Goal: Task Accomplishment & Management: Use online tool/utility

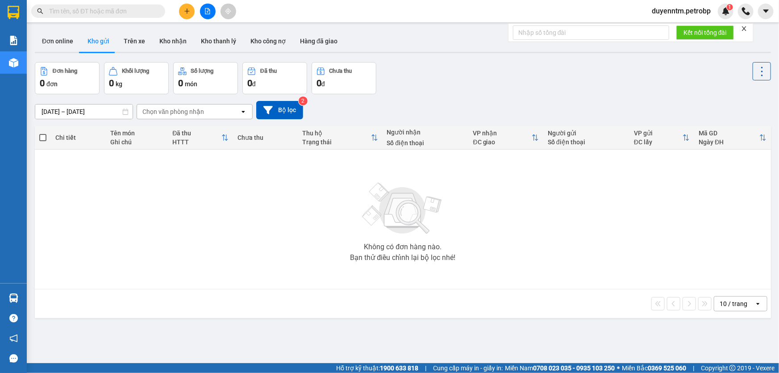
click at [147, 13] on input "text" at bounding box center [101, 11] width 105 height 10
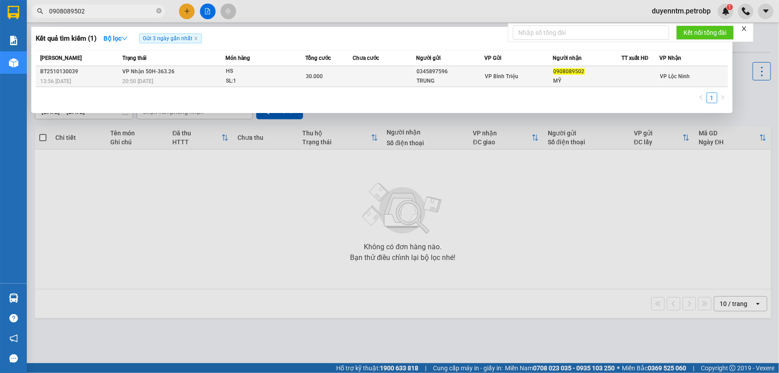
type input "0908089502"
click at [167, 74] on span "VP Nhận 50H-363.26" at bounding box center [148, 71] width 52 height 6
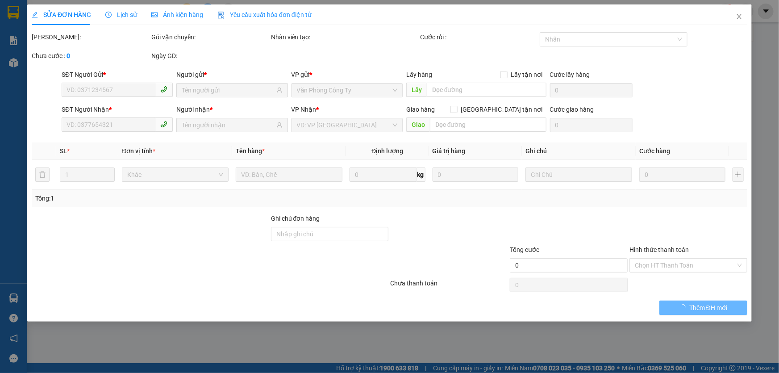
type input "0345897596"
type input "TRUNG"
type input "0908089502"
type input "MỸ"
type input "30.000"
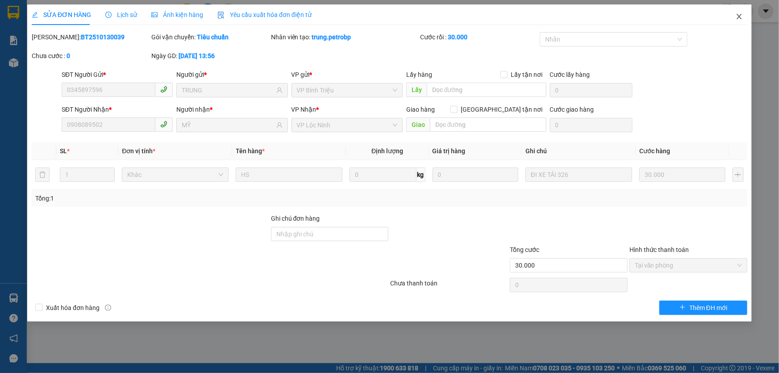
click at [736, 14] on icon "close" at bounding box center [739, 16] width 7 height 7
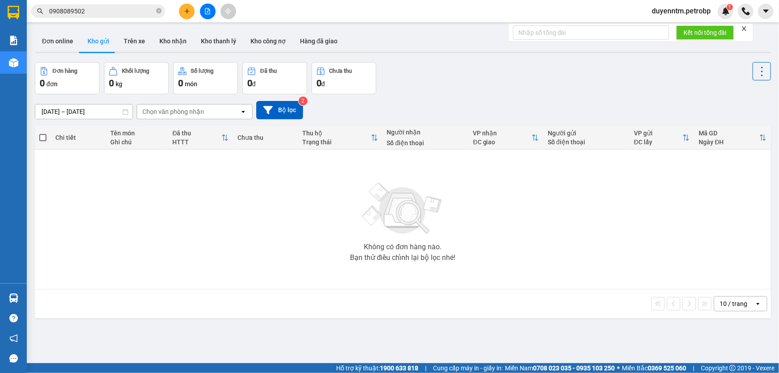
click at [109, 13] on input "0908089502" at bounding box center [101, 11] width 105 height 10
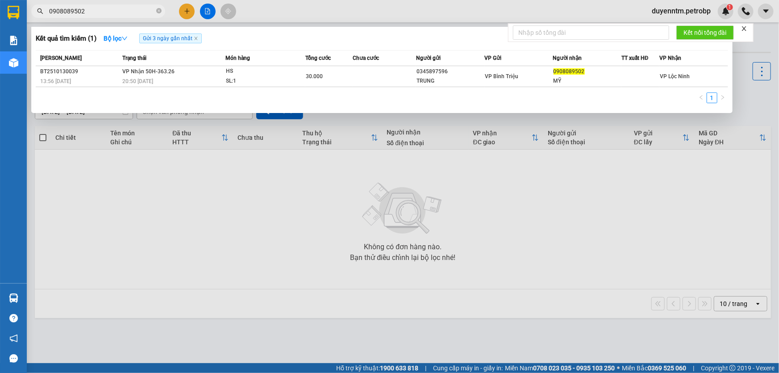
click at [271, 10] on div at bounding box center [389, 186] width 779 height 373
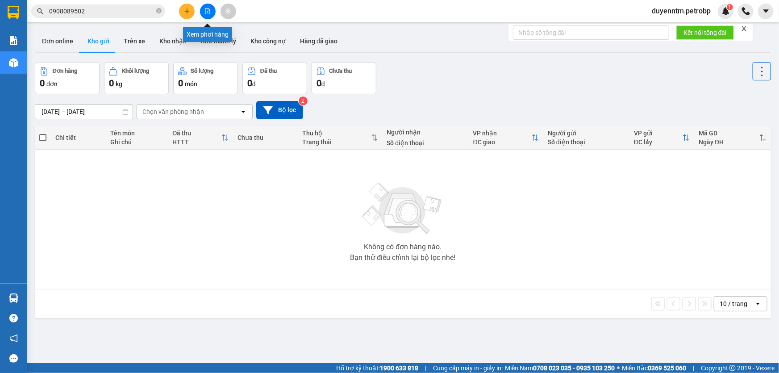
click at [211, 15] on button at bounding box center [208, 12] width 16 height 16
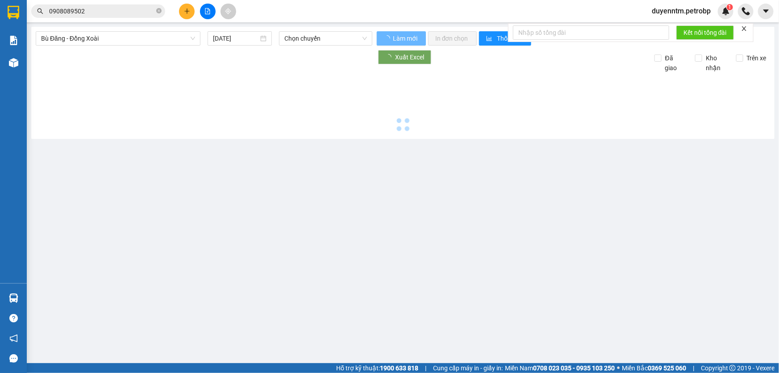
type input "[DATE]"
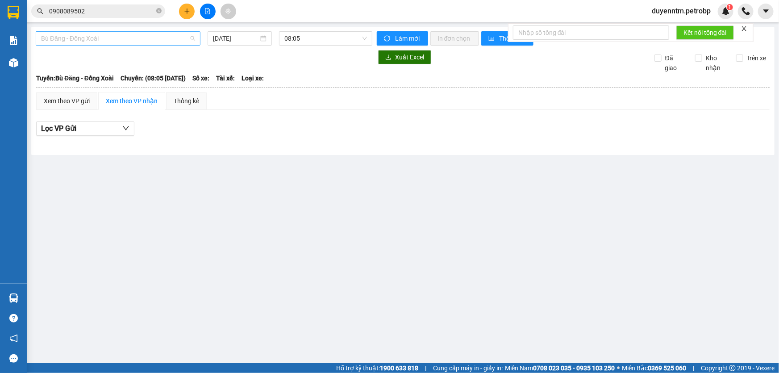
click at [132, 38] on span "Bù Đăng - Đồng Xoài" at bounding box center [118, 38] width 154 height 13
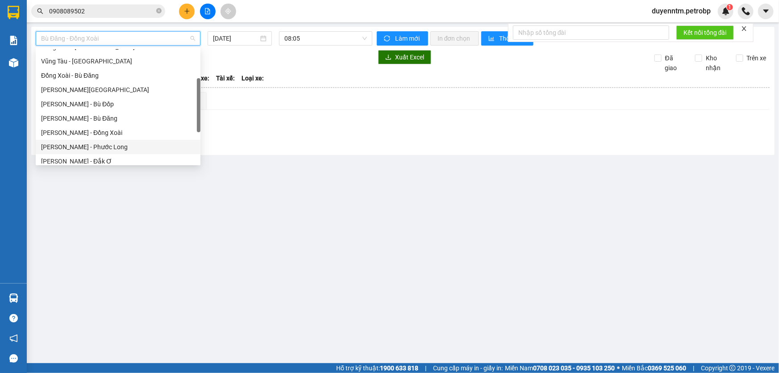
scroll to position [162, 0]
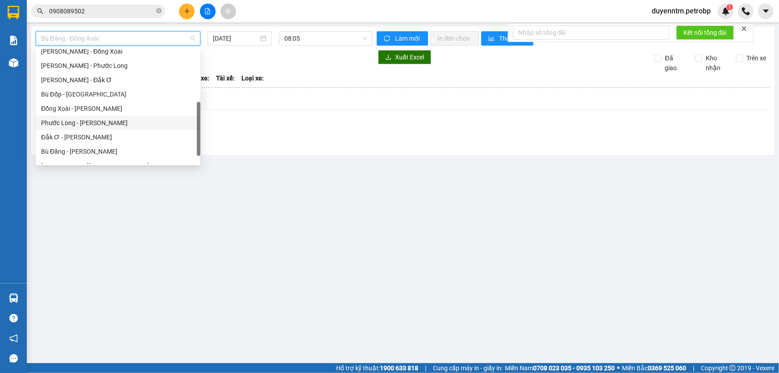
click at [87, 125] on div "Phước Long - [PERSON_NAME]" at bounding box center [118, 123] width 154 height 10
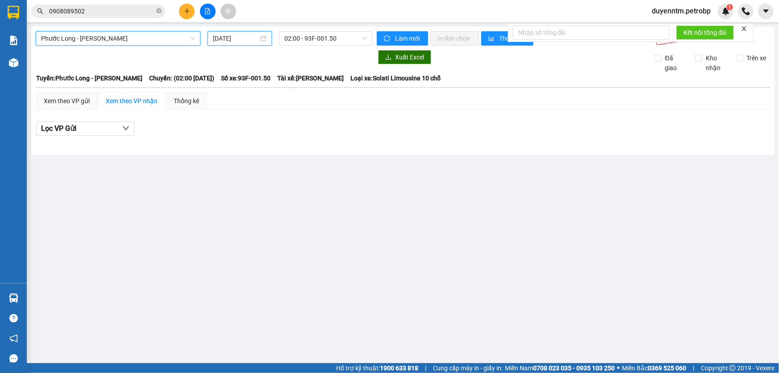
click at [228, 40] on input "[DATE]" at bounding box center [236, 38] width 46 height 10
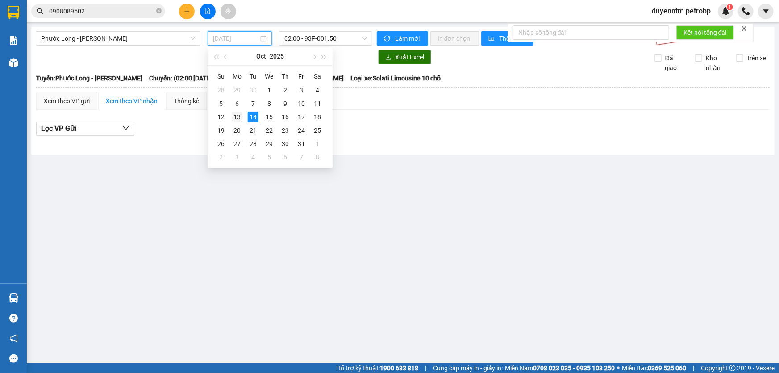
click at [240, 116] on div "13" at bounding box center [237, 117] width 11 height 11
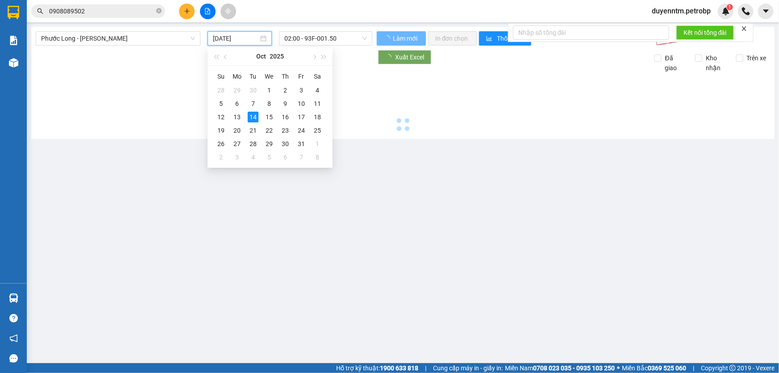
type input "[DATE]"
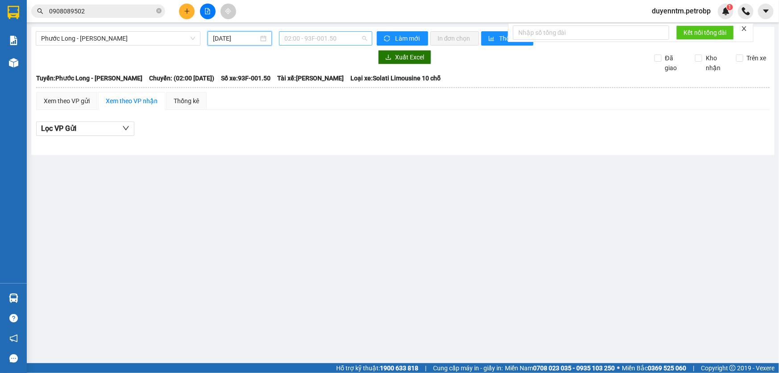
click at [316, 37] on span "02:00 - 93F-001.50" at bounding box center [325, 38] width 83 height 13
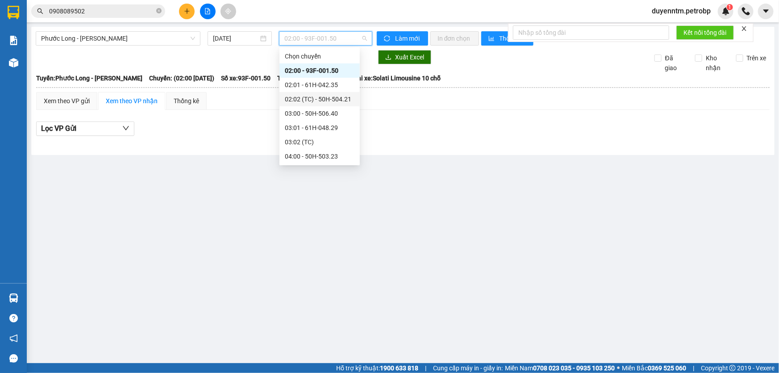
scroll to position [40, 0]
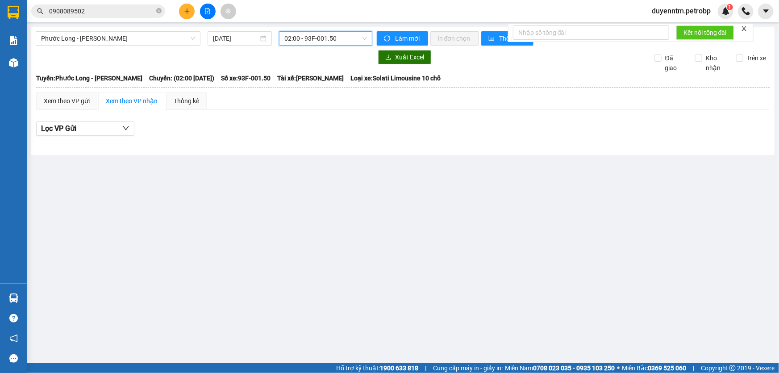
click at [310, 37] on span "02:00 - 93F-001.50" at bounding box center [325, 38] width 83 height 13
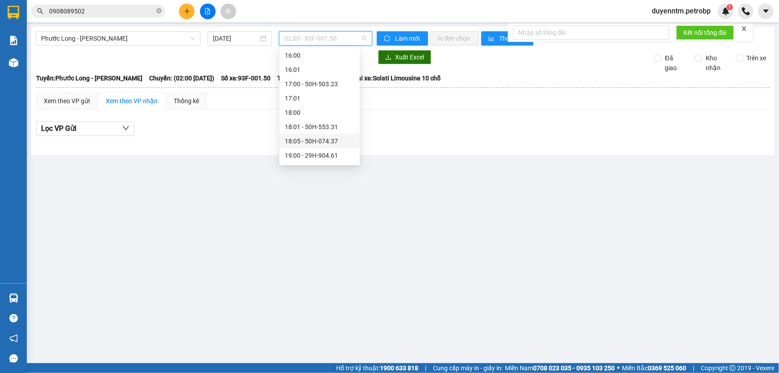
click at [323, 142] on div "18:05 - 50H-074.37" at bounding box center [320, 141] width 70 height 10
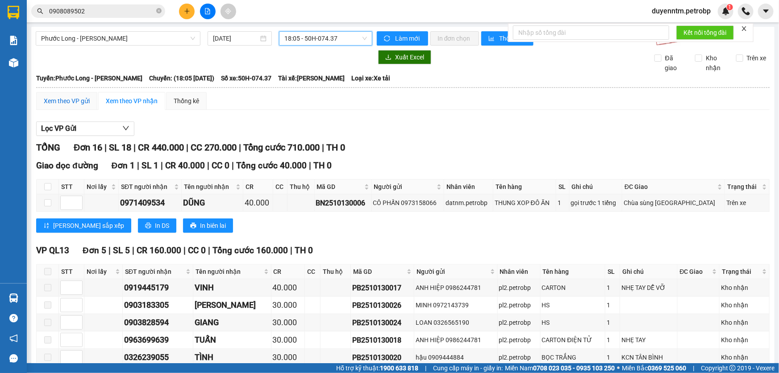
click at [75, 98] on div "Xem theo VP gửi" at bounding box center [67, 101] width 46 height 10
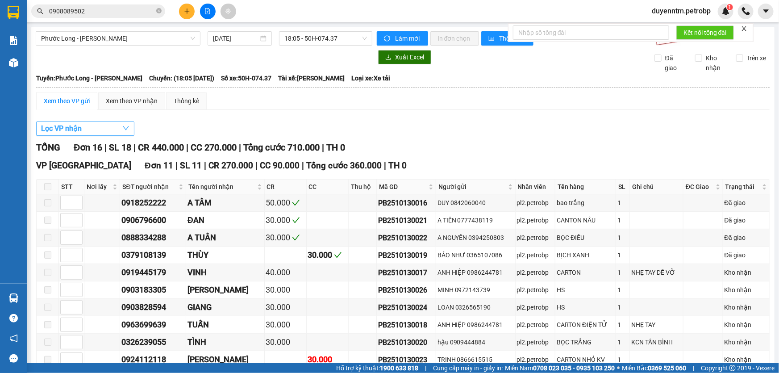
click at [77, 126] on span "Lọc VP nhận" at bounding box center [61, 128] width 41 height 11
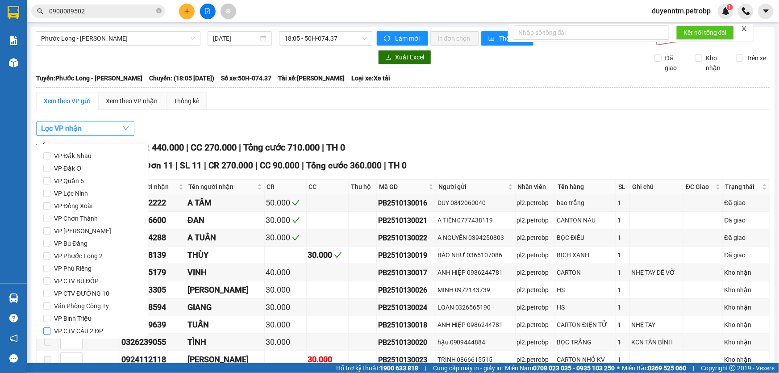
scroll to position [118, 0]
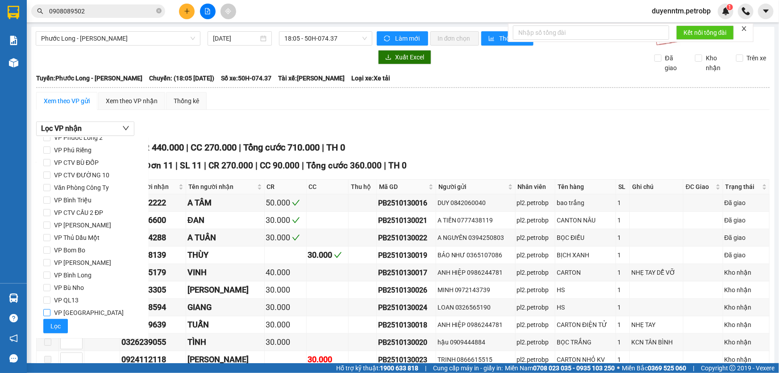
click at [74, 311] on span "VP [GEOGRAPHIC_DATA]" at bounding box center [88, 312] width 77 height 13
click at [50, 311] on input "VP [GEOGRAPHIC_DATA]" at bounding box center [46, 312] width 7 height 7
checkbox input "true"
click at [76, 289] on span "VP Bù Nho" at bounding box center [68, 287] width 37 height 13
click at [50, 289] on input "VP Bù Nho" at bounding box center [46, 287] width 7 height 7
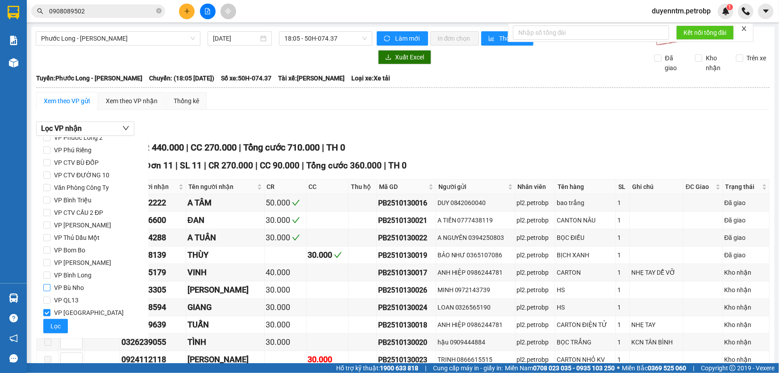
checkbox input "true"
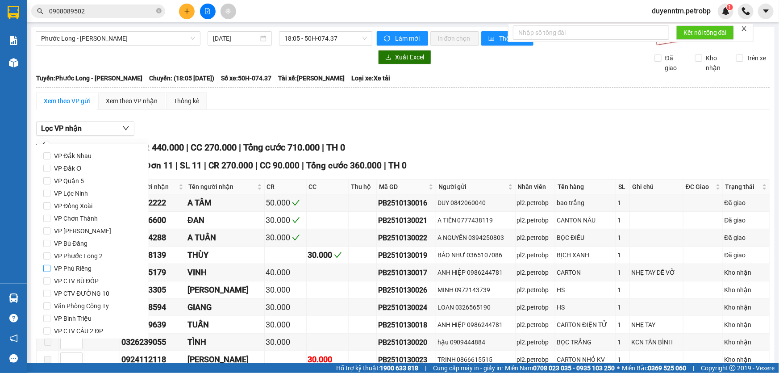
click at [80, 267] on span "VP Phú Riềng" at bounding box center [72, 268] width 45 height 13
click at [50, 267] on input "VP Phú Riềng" at bounding box center [46, 268] width 7 height 7
checkbox input "true"
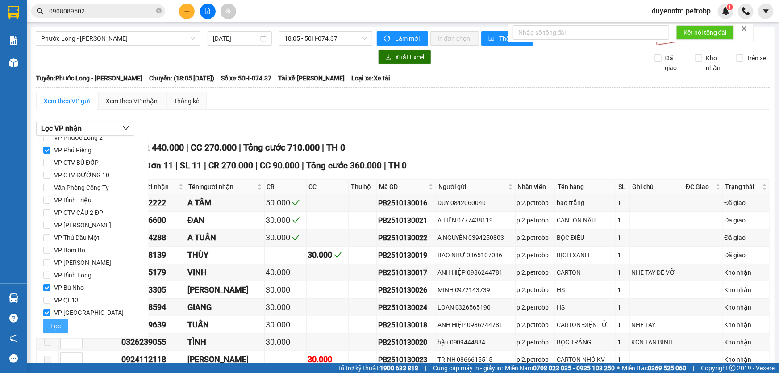
click at [60, 330] on button "Lọc" at bounding box center [55, 326] width 25 height 14
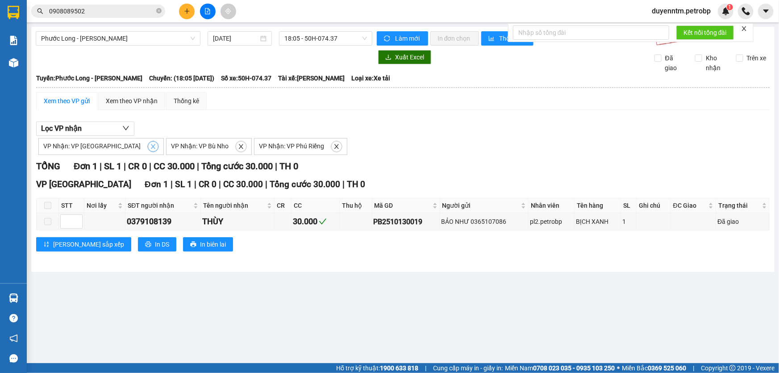
click at [150, 143] on icon "close" at bounding box center [153, 146] width 6 height 6
click at [115, 146] on icon "close" at bounding box center [113, 146] width 6 height 6
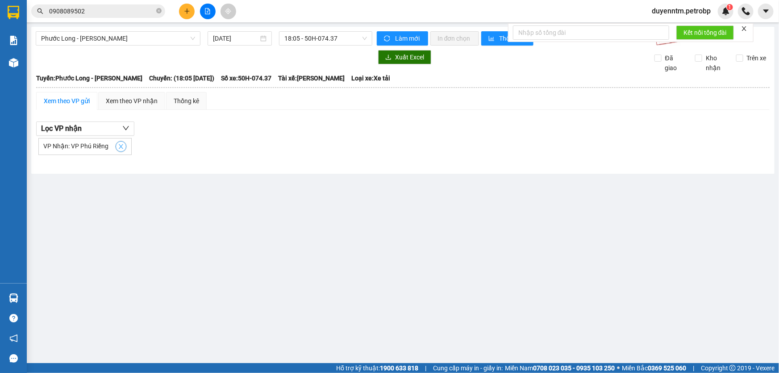
click at [116, 144] on span "close" at bounding box center [121, 146] width 10 height 6
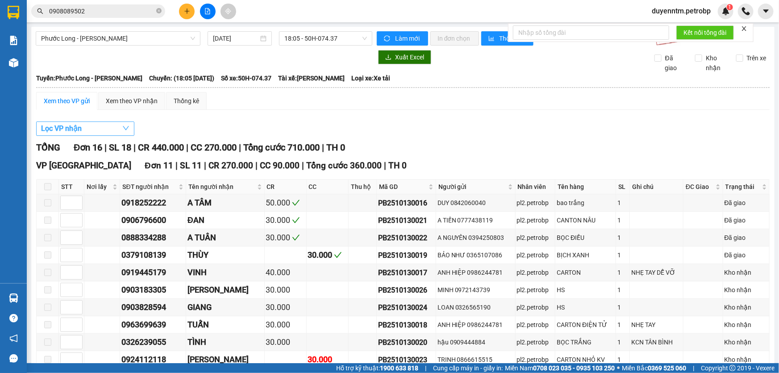
click at [109, 132] on button "Lọc VP nhận" at bounding box center [85, 128] width 98 height 14
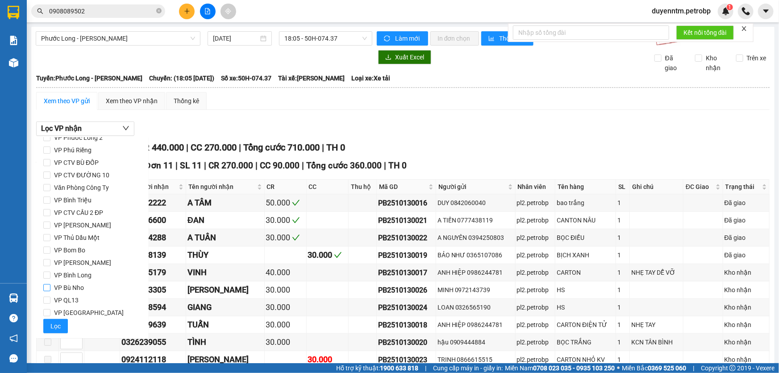
click at [80, 289] on span "VP Bù Nho" at bounding box center [68, 287] width 37 height 13
click at [50, 289] on input "VP Bù Nho" at bounding box center [46, 287] width 7 height 7
checkbox input "true"
click at [59, 323] on span "Lọc" at bounding box center [55, 326] width 10 height 10
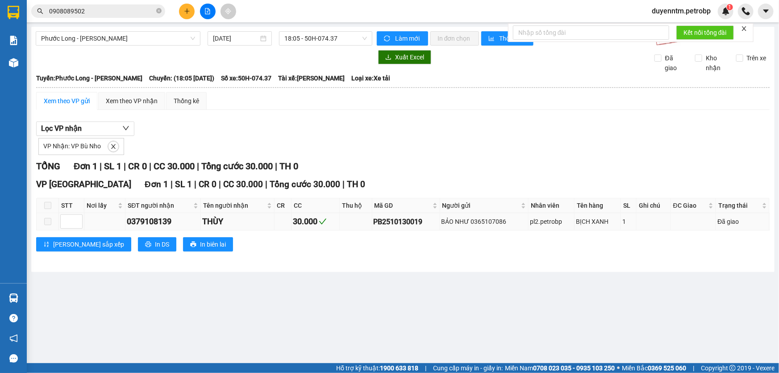
click at [415, 220] on div "PB2510130019" at bounding box center [406, 221] width 65 height 11
copy div "PB2510130019"
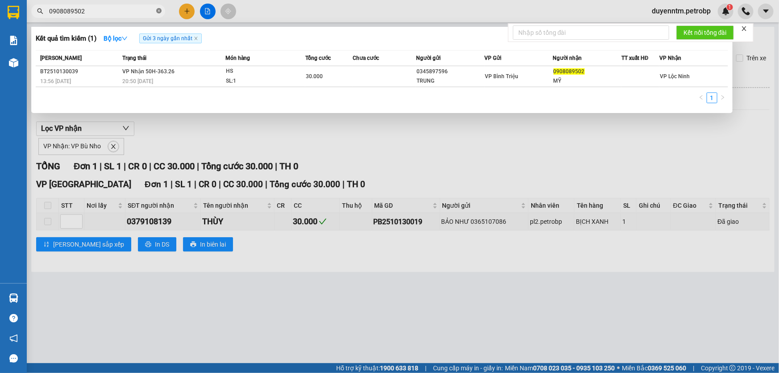
click at [159, 11] on icon "close-circle" at bounding box center [158, 10] width 5 height 5
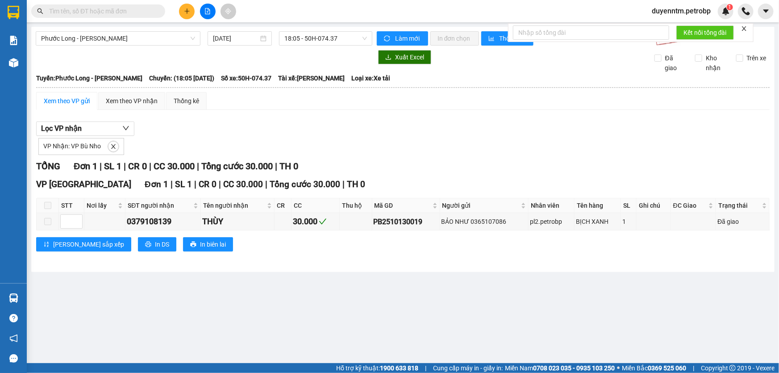
paste input "PB2510130019"
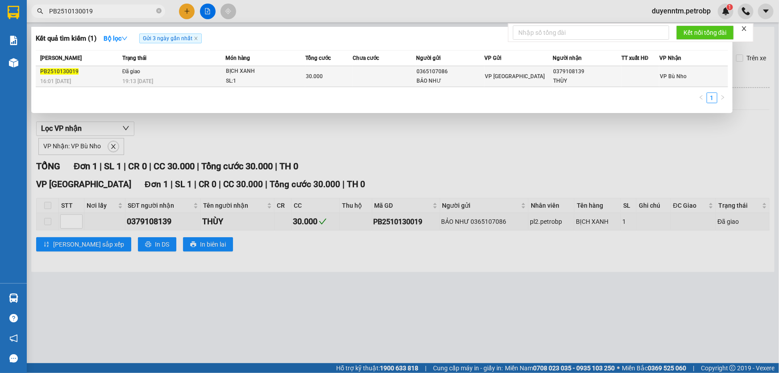
type input "PB2510130019"
click at [134, 71] on span "Đã giao" at bounding box center [131, 71] width 18 height 6
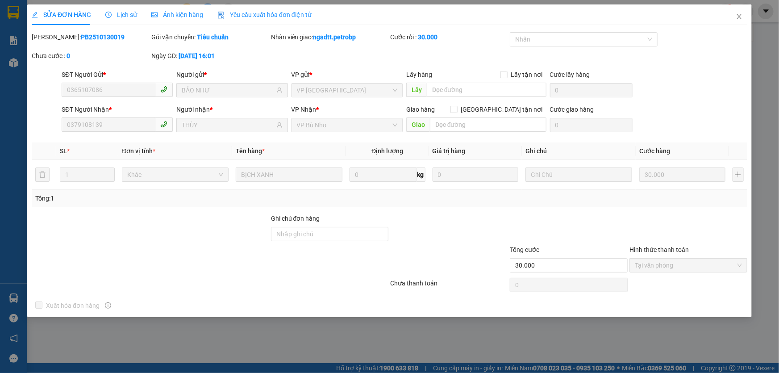
click at [131, 14] on span "Lịch sử" at bounding box center [121, 14] width 32 height 7
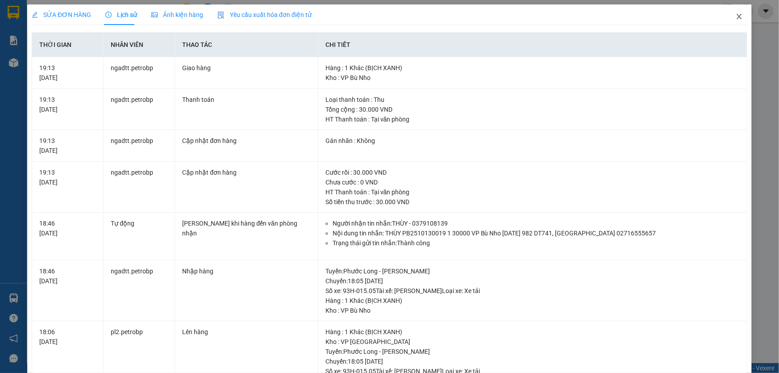
click at [737, 17] on icon "close" at bounding box center [739, 16] width 7 height 7
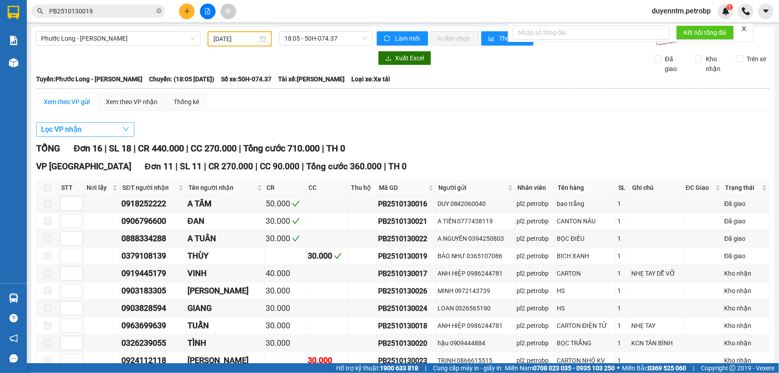
click at [96, 127] on button "Lọc VP nhận" at bounding box center [85, 129] width 98 height 14
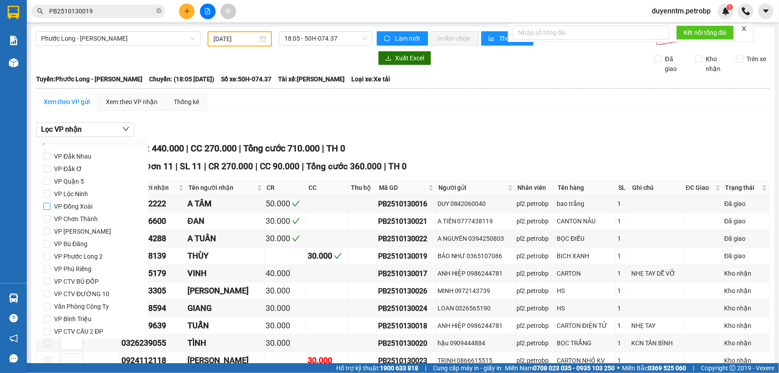
click at [68, 207] on span "VP Đồng Xoài" at bounding box center [73, 206] width 46 height 13
click at [50, 207] on input "VP Đồng Xoài" at bounding box center [46, 206] width 7 height 7
checkbox input "true"
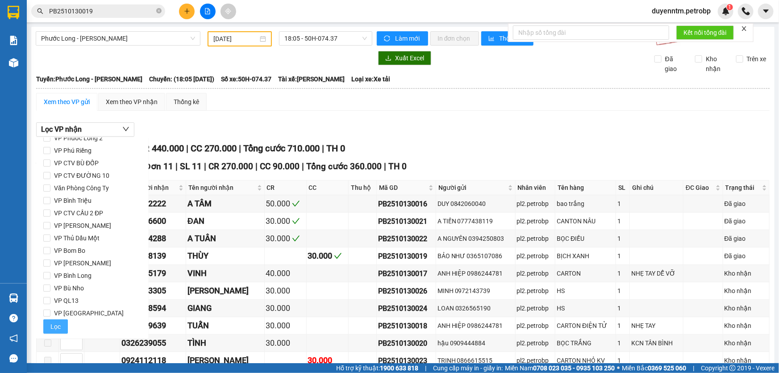
click at [59, 326] on span "Lọc" at bounding box center [55, 327] width 10 height 10
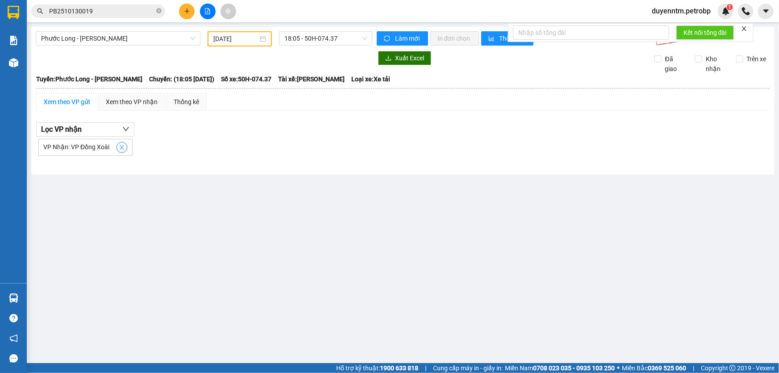
click at [117, 146] on span "close" at bounding box center [122, 147] width 10 height 6
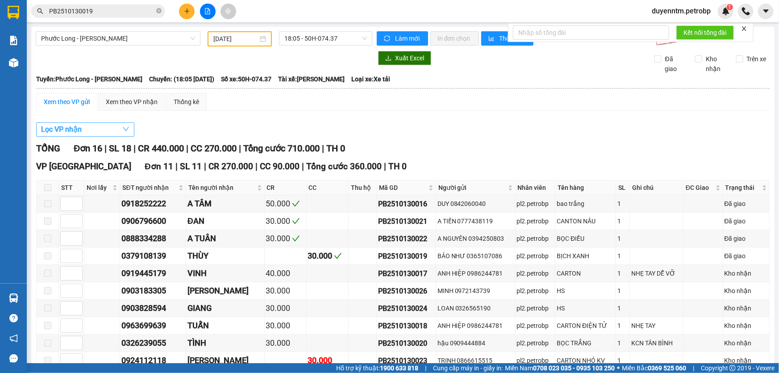
click at [107, 130] on button "Lọc VP nhận" at bounding box center [85, 129] width 98 height 14
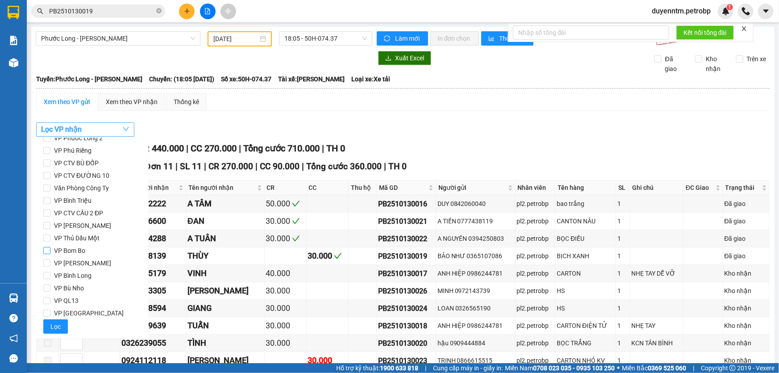
scroll to position [78, 0]
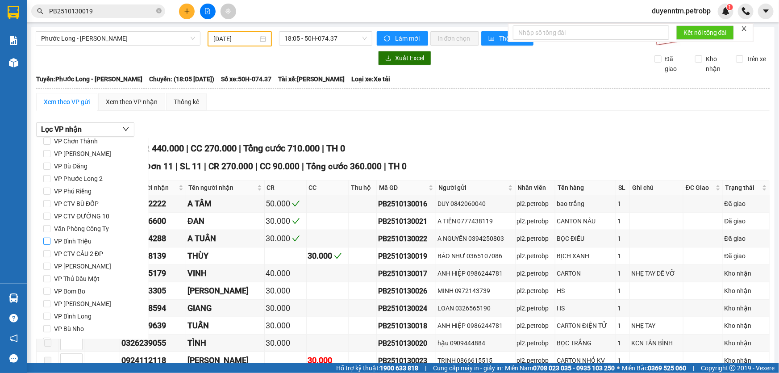
click at [80, 241] on span "VP Bình Triệu" at bounding box center [72, 241] width 45 height 13
click at [50, 241] on input "VP Bình Triệu" at bounding box center [46, 241] width 7 height 7
checkbox input "true"
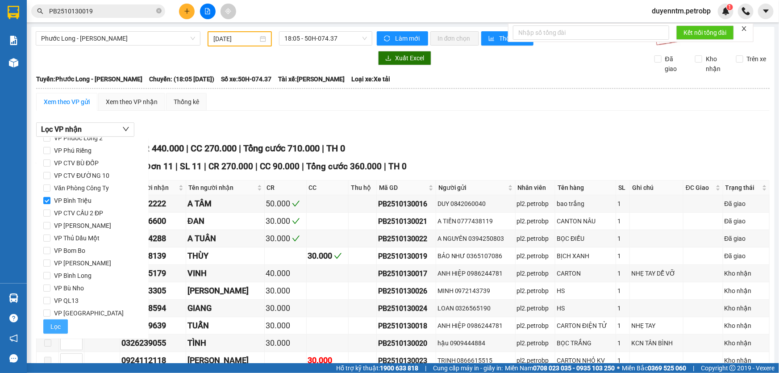
click at [59, 325] on span "Lọc" at bounding box center [55, 327] width 10 height 10
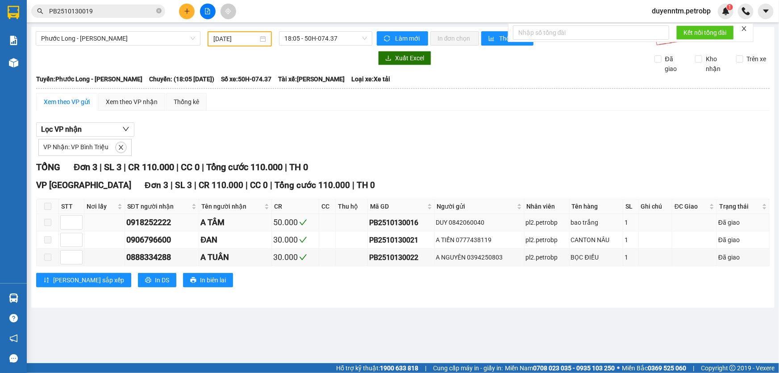
click at [396, 223] on div "PB2510130016" at bounding box center [401, 222] width 64 height 11
copy div "PB2510130016"
click at [159, 13] on icon "close-circle" at bounding box center [158, 10] width 5 height 5
paste input "PB2510130016"
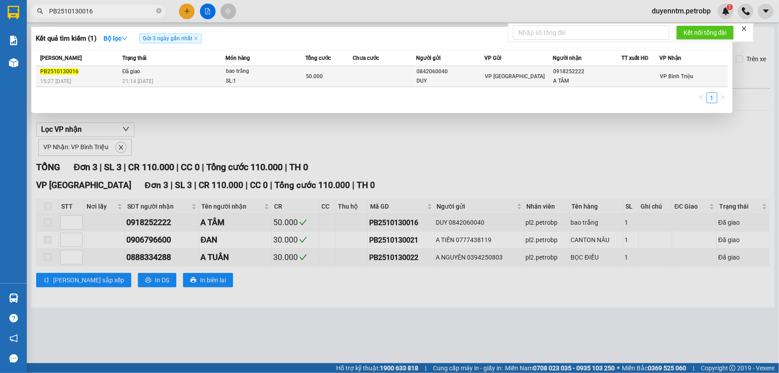
type input "PB2510130016"
click at [129, 71] on span "Đã giao" at bounding box center [131, 71] width 18 height 6
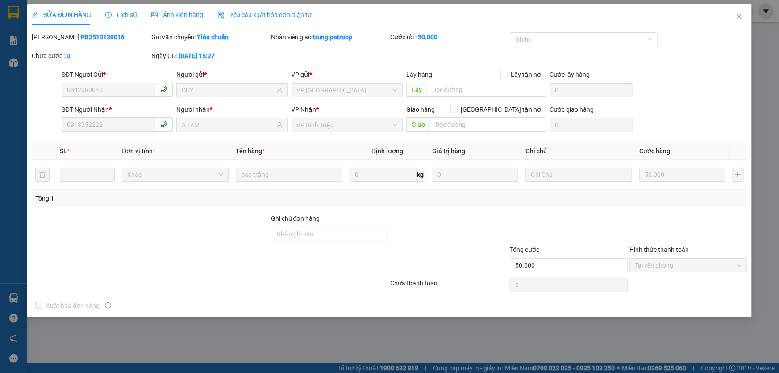
click at [122, 13] on span "Lịch sử" at bounding box center [121, 14] width 32 height 7
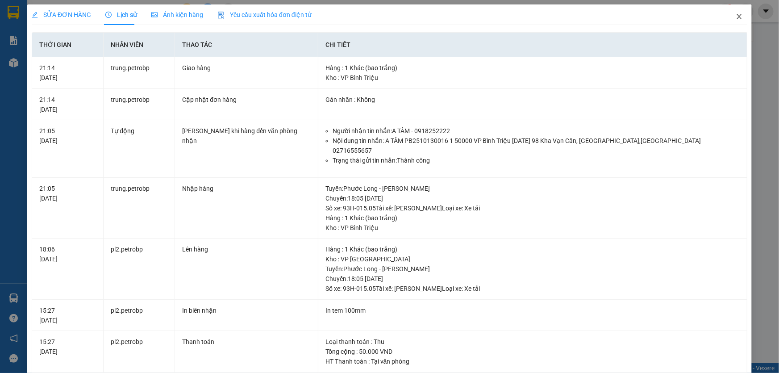
click at [736, 19] on icon "close" at bounding box center [739, 16] width 7 height 7
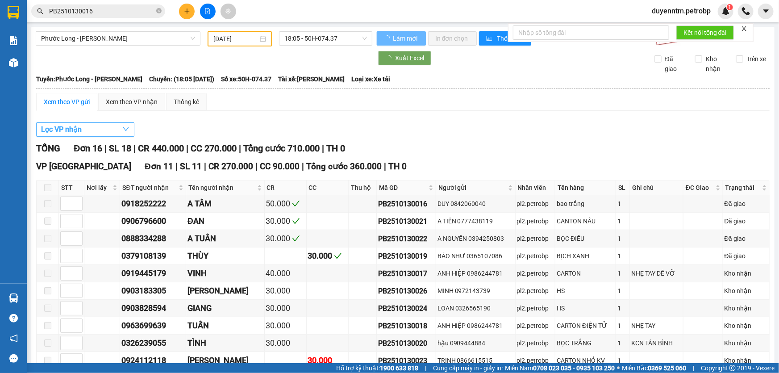
click at [108, 133] on button "Lọc VP nhận" at bounding box center [85, 129] width 98 height 14
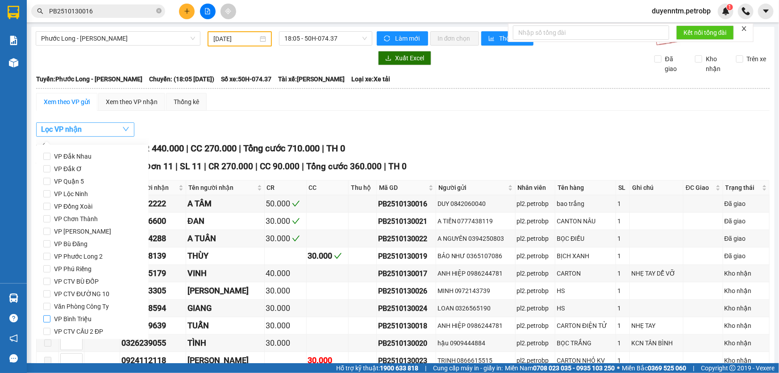
scroll to position [118, 0]
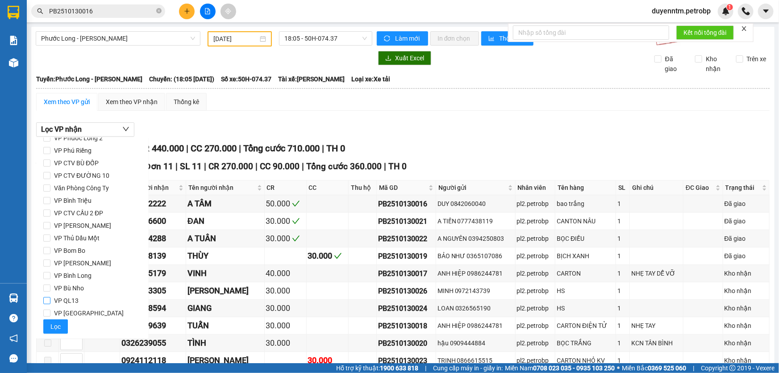
click at [80, 300] on span "VP QL13" at bounding box center [66, 300] width 32 height 13
click at [50, 300] on input "VP QL13" at bounding box center [46, 300] width 7 height 7
checkbox input "true"
click at [56, 333] on button "Lọc" at bounding box center [55, 326] width 25 height 14
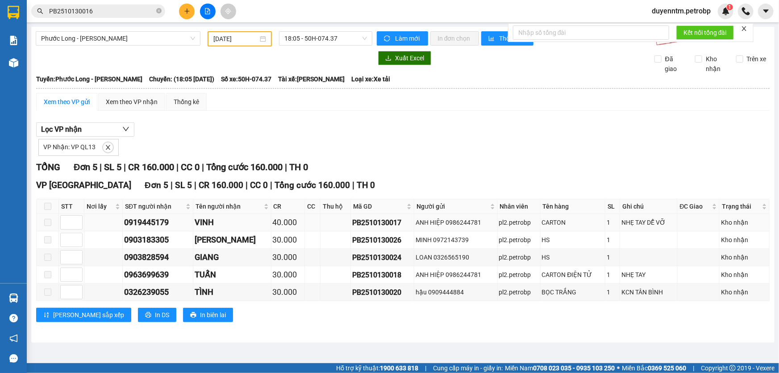
click at [368, 227] on div "PB2510130017" at bounding box center [382, 222] width 60 height 11
copy div "PB2510130017"
click at [159, 8] on icon "close-circle" at bounding box center [158, 10] width 5 height 5
paste input "PB2510130017"
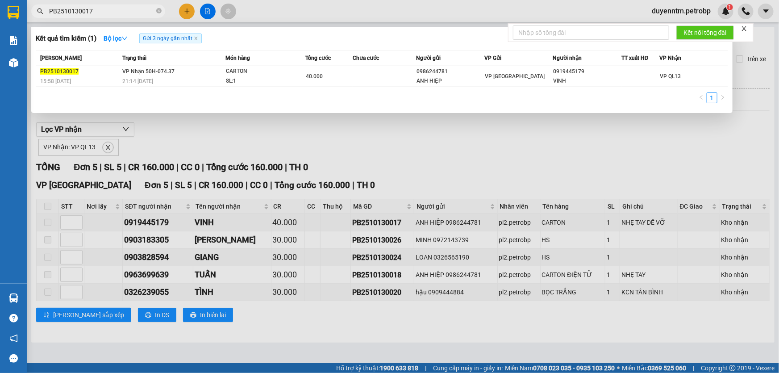
type input "PB2510130017"
click at [136, 141] on div at bounding box center [389, 186] width 779 height 373
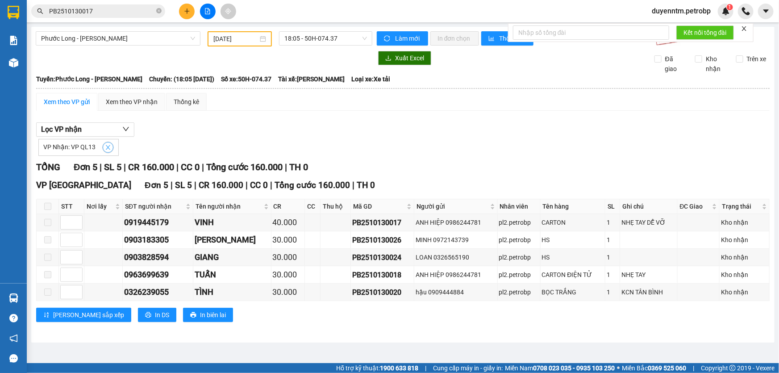
click at [108, 145] on icon "close" at bounding box center [108, 147] width 4 height 4
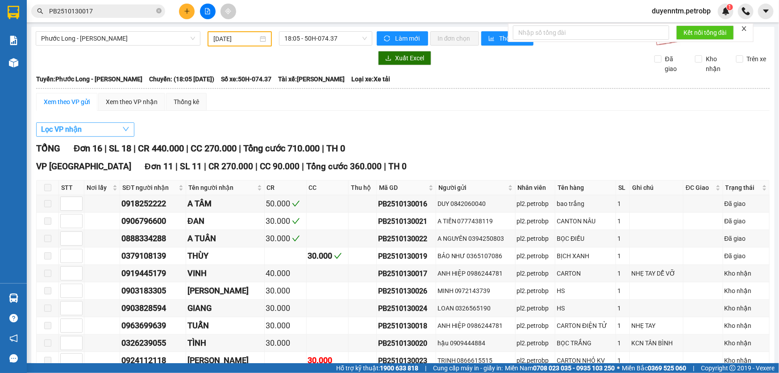
click at [105, 133] on button "Lọc VP nhận" at bounding box center [85, 129] width 98 height 14
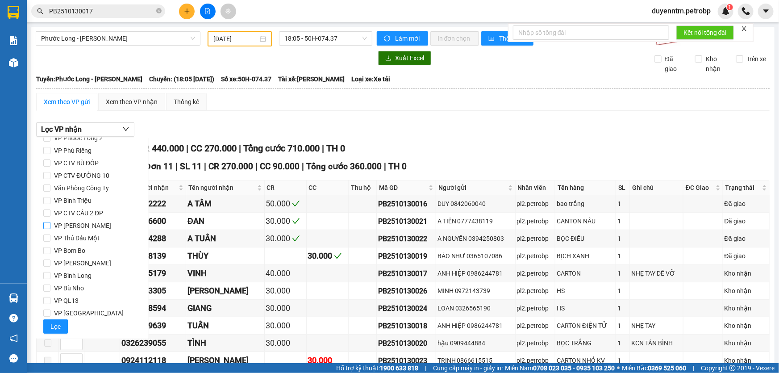
click at [91, 220] on span "VP [PERSON_NAME]" at bounding box center [82, 225] width 64 height 13
click at [50, 222] on input "VP [PERSON_NAME]" at bounding box center [46, 225] width 7 height 7
click at [53, 324] on span "Lọc" at bounding box center [55, 327] width 10 height 10
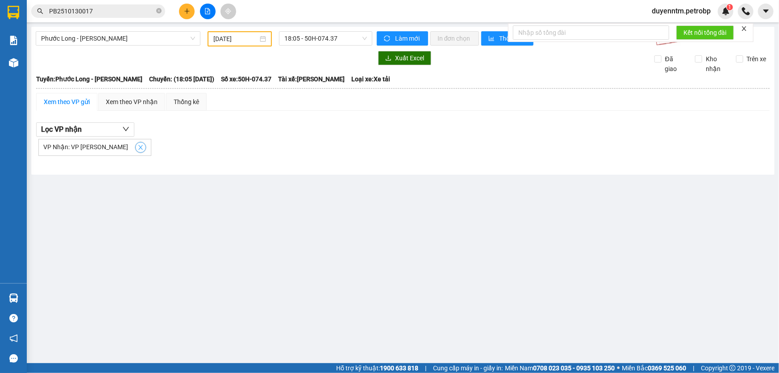
click at [138, 147] on icon "close" at bounding box center [141, 147] width 6 height 6
checkbox input "false"
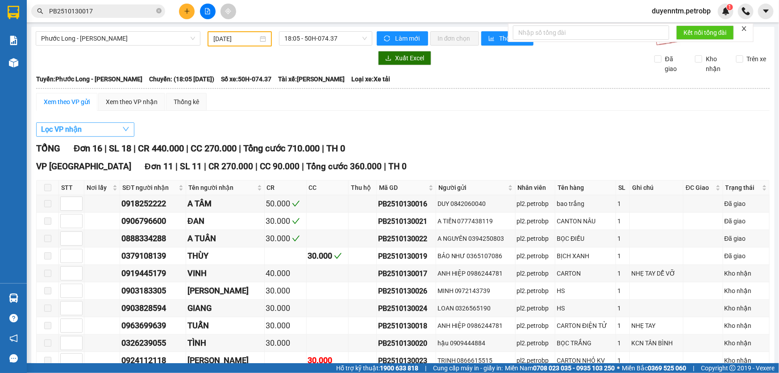
click at [94, 133] on button "Lọc VP nhận" at bounding box center [85, 129] width 98 height 14
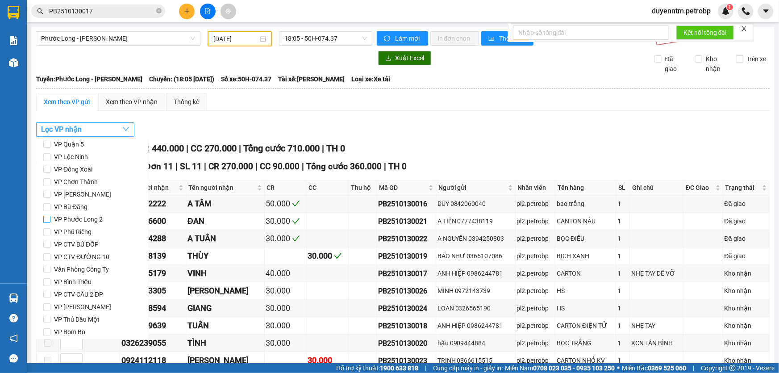
scroll to position [0, 0]
click at [84, 184] on span "VP Quận 5" at bounding box center [68, 181] width 37 height 13
click at [50, 184] on input "VP Quận 5" at bounding box center [46, 181] width 7 height 7
checkbox input "true"
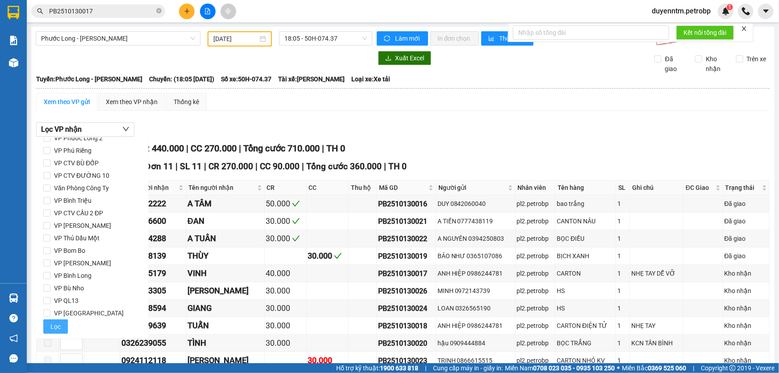
click at [64, 325] on button "Lọc" at bounding box center [55, 326] width 25 height 14
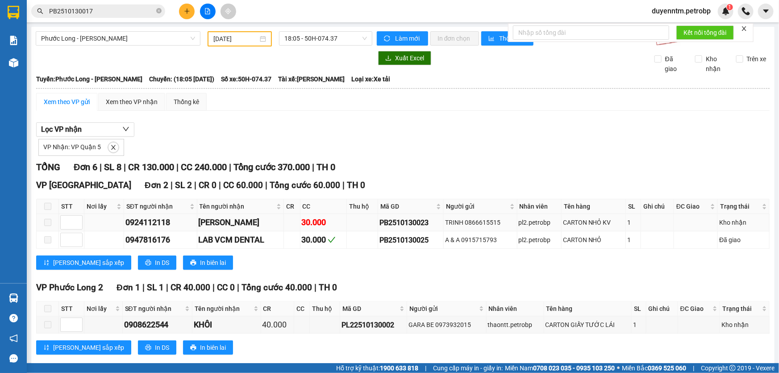
click at [397, 217] on div "PB2510130023" at bounding box center [411, 222] width 63 height 11
copy div "PB2510130023"
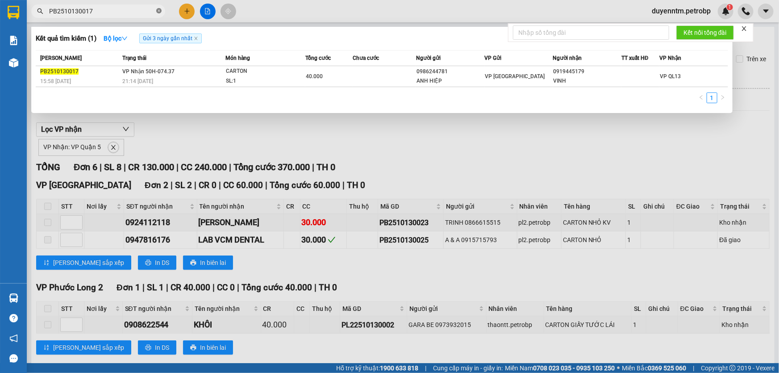
click at [159, 11] on icon "close-circle" at bounding box center [158, 10] width 5 height 5
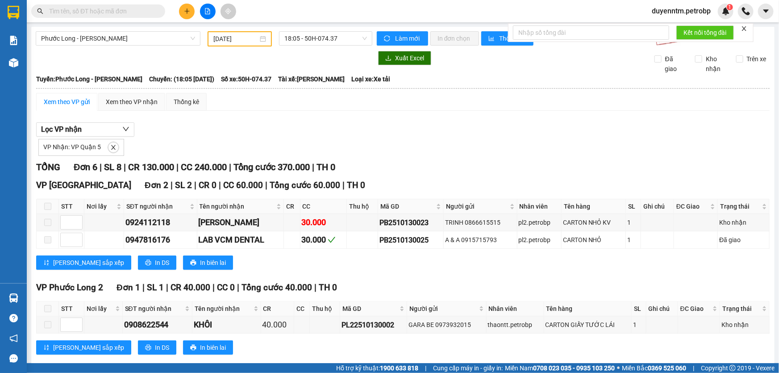
paste input "PB2510130023"
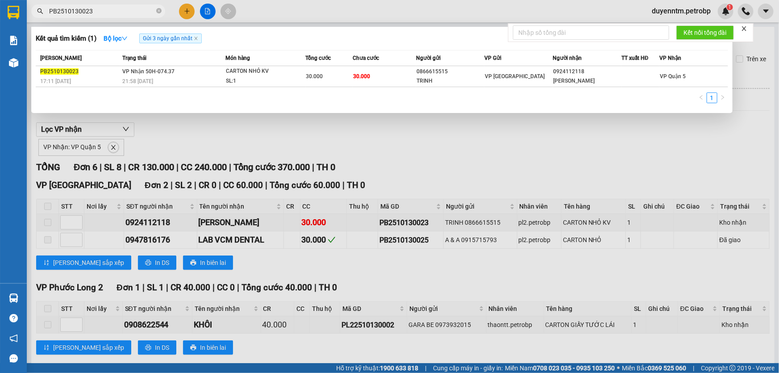
type input "PB2510130023"
click at [215, 125] on div at bounding box center [389, 186] width 779 height 373
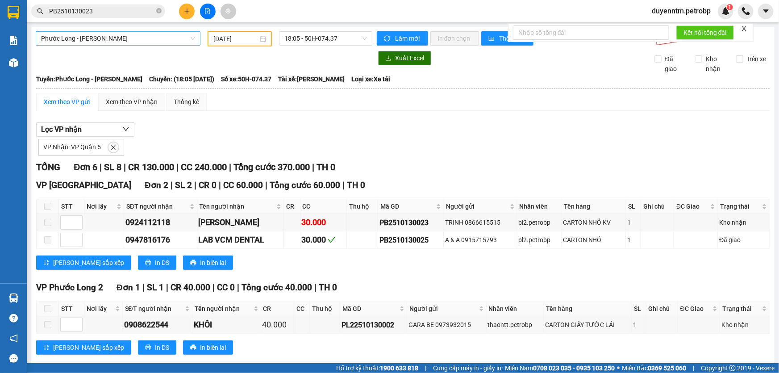
click at [126, 37] on span "Phước Long - [PERSON_NAME]" at bounding box center [118, 38] width 154 height 13
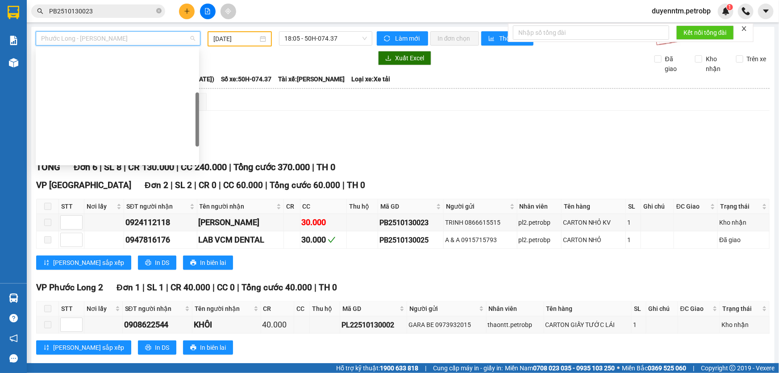
scroll to position [129, 0]
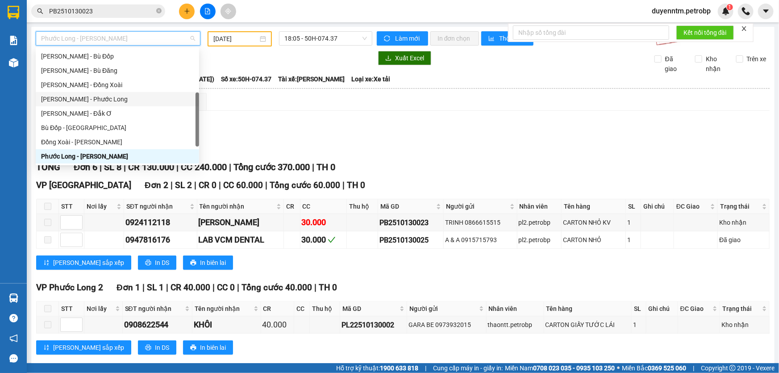
click at [91, 95] on div "[PERSON_NAME] - Phước Long" at bounding box center [117, 99] width 153 height 10
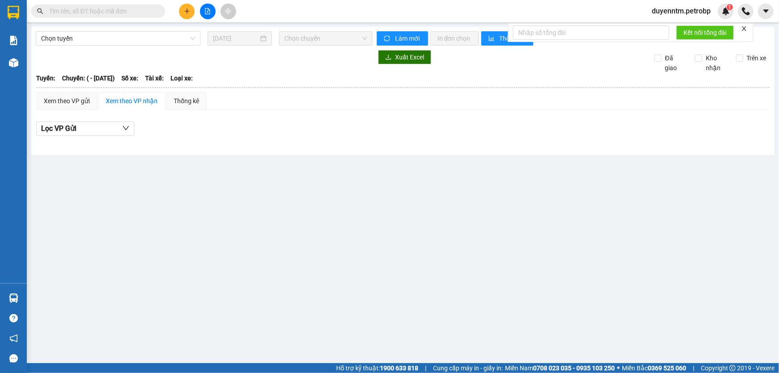
type input "[DATE]"
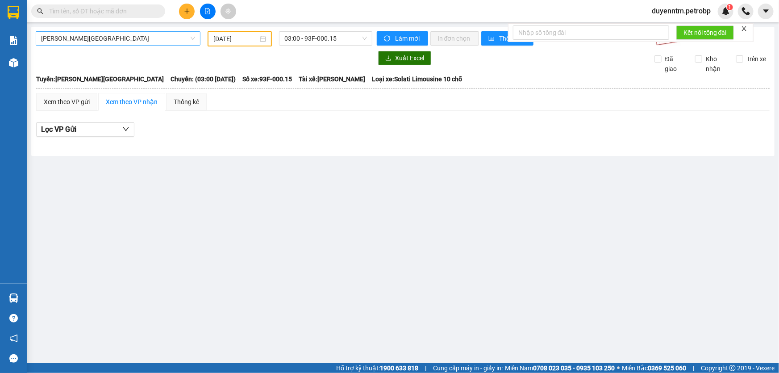
click at [113, 32] on span "[PERSON_NAME][GEOGRAPHIC_DATA]" at bounding box center [118, 38] width 154 height 13
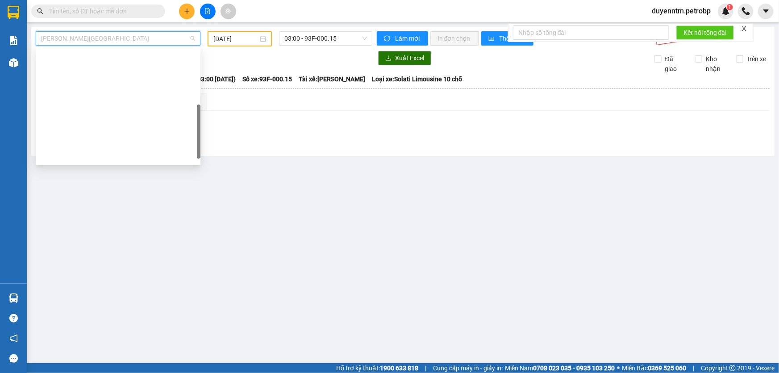
scroll to position [171, 0]
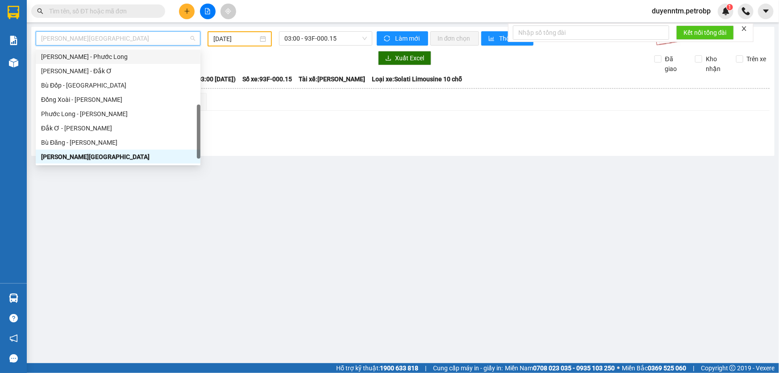
click at [102, 59] on div "[PERSON_NAME] - Phước Long" at bounding box center [118, 57] width 154 height 10
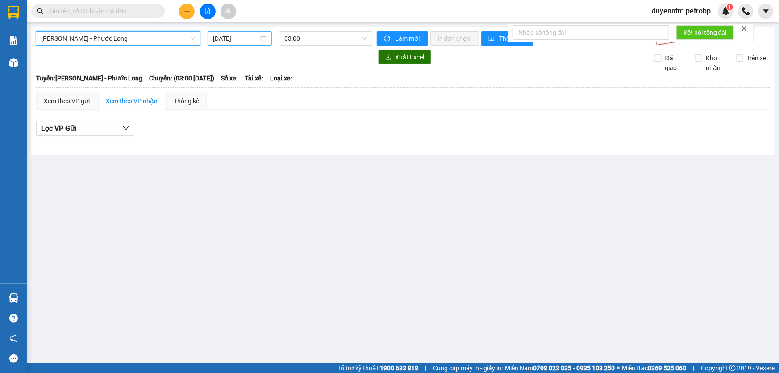
click at [217, 38] on input "[DATE]" at bounding box center [236, 38] width 46 height 10
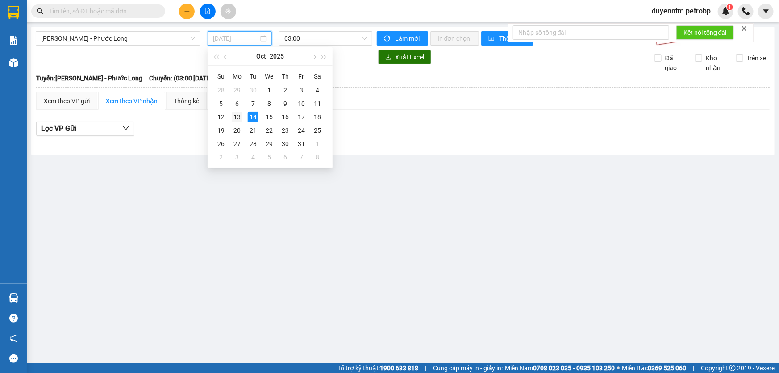
click at [235, 115] on div "13" at bounding box center [237, 117] width 11 height 11
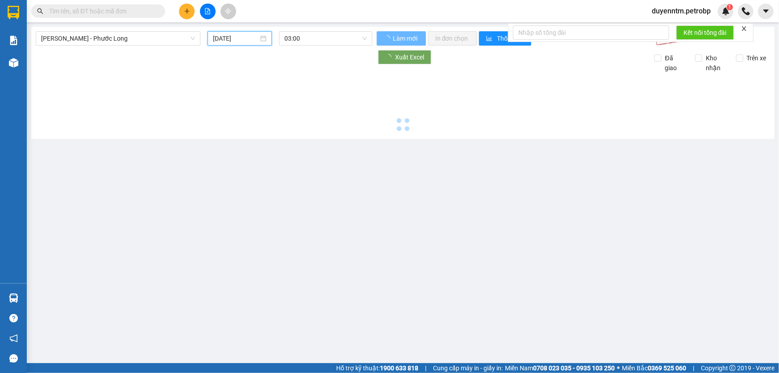
type input "[DATE]"
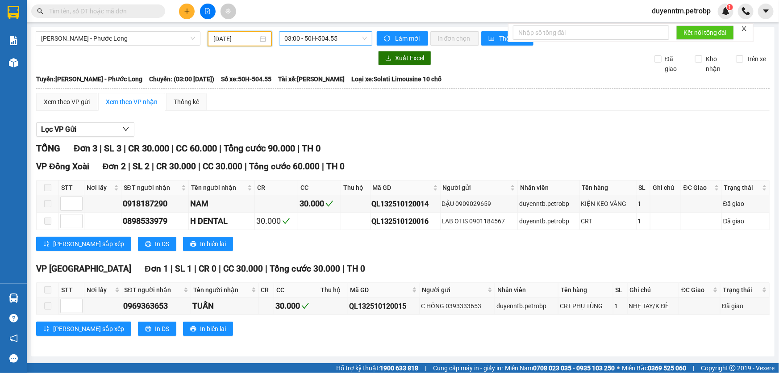
click at [317, 43] on span "03:00 - 50H-504.55" at bounding box center [325, 38] width 83 height 13
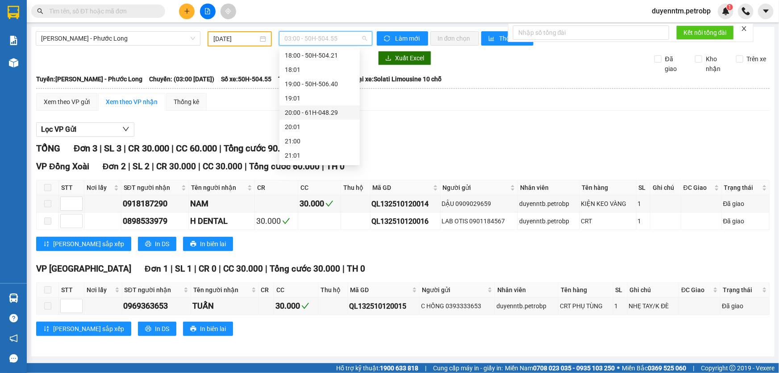
scroll to position [528, 0]
click at [302, 130] on div "21:05 - 93H-020.96" at bounding box center [320, 128] width 70 height 10
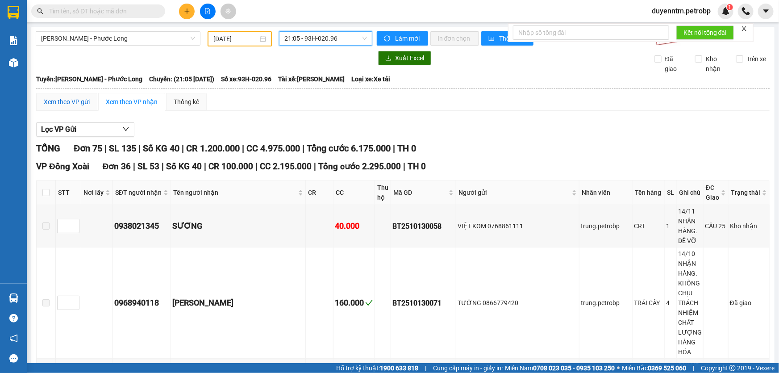
click at [70, 103] on div "Xem theo VP gửi" at bounding box center [67, 102] width 46 height 10
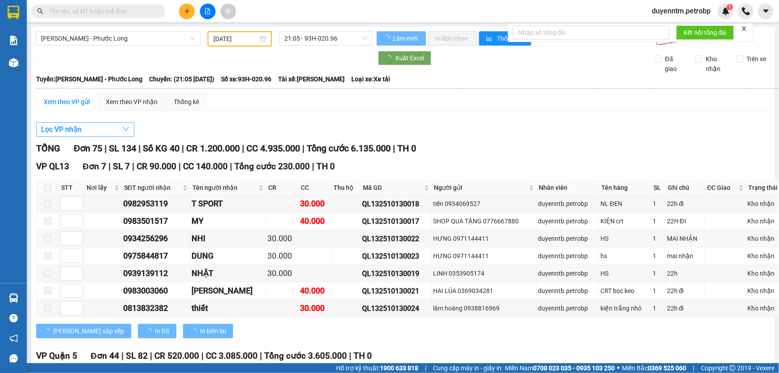
click at [92, 130] on button "Lọc VP nhận" at bounding box center [85, 129] width 98 height 14
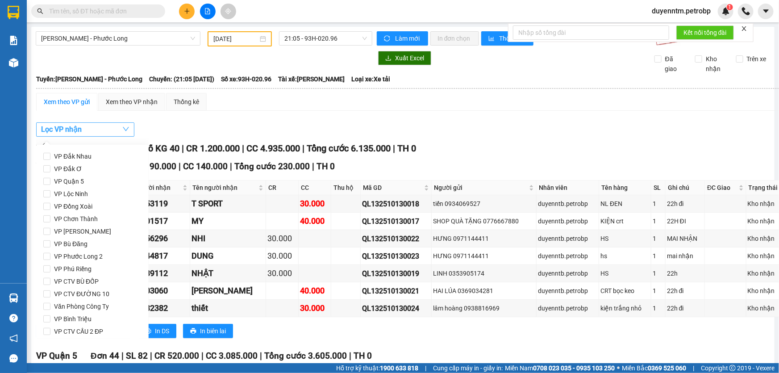
scroll to position [118, 0]
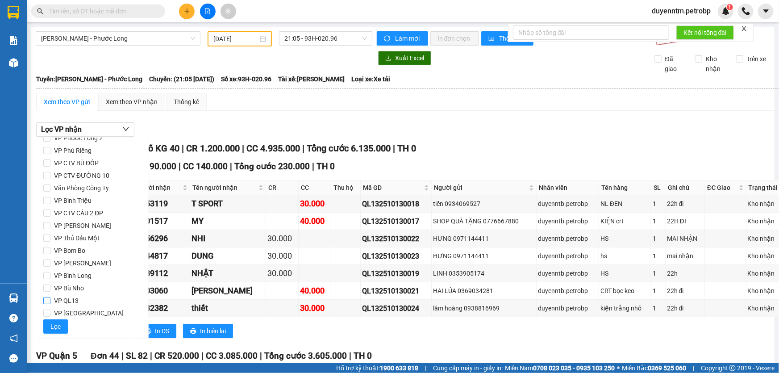
click at [77, 301] on span "VP QL13" at bounding box center [66, 300] width 32 height 13
click at [50, 301] on input "VP QL13" at bounding box center [46, 300] width 7 height 7
checkbox input "true"
click at [89, 225] on span "VP [PERSON_NAME]" at bounding box center [82, 225] width 64 height 13
click at [50, 225] on input "VP [PERSON_NAME]" at bounding box center [46, 225] width 7 height 7
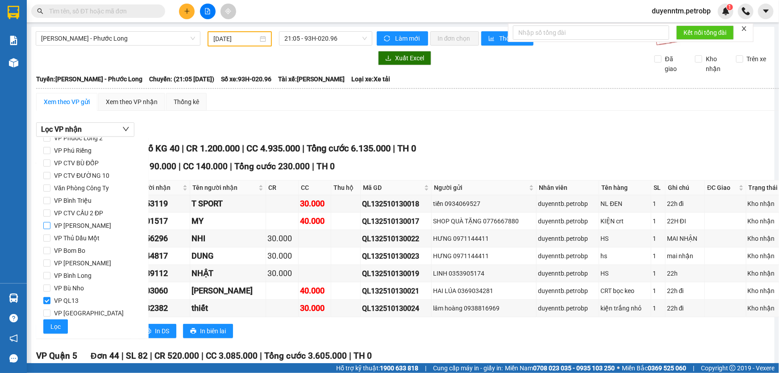
checkbox input "true"
click at [87, 196] on span "VP Bình Triệu" at bounding box center [72, 200] width 45 height 13
click at [50, 197] on input "VP Bình Triệu" at bounding box center [46, 200] width 7 height 7
checkbox input "true"
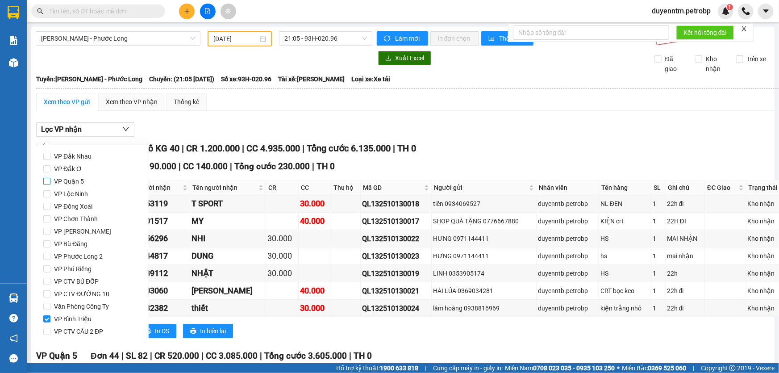
click at [80, 186] on span "VP Quận 5" at bounding box center [68, 181] width 37 height 13
click at [50, 185] on input "VP Quận 5" at bounding box center [46, 181] width 7 height 7
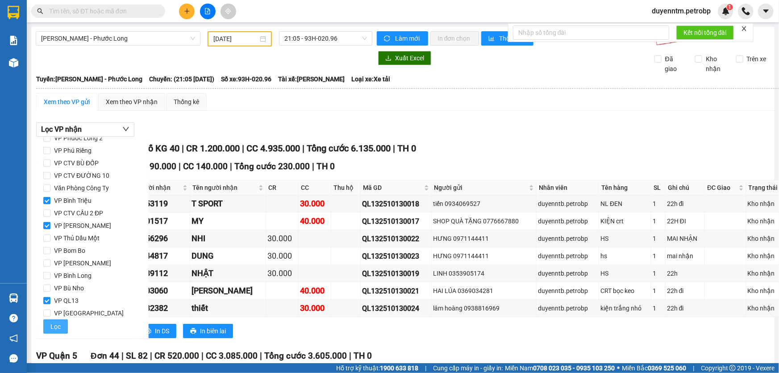
click at [52, 323] on span "Lọc" at bounding box center [55, 327] width 10 height 10
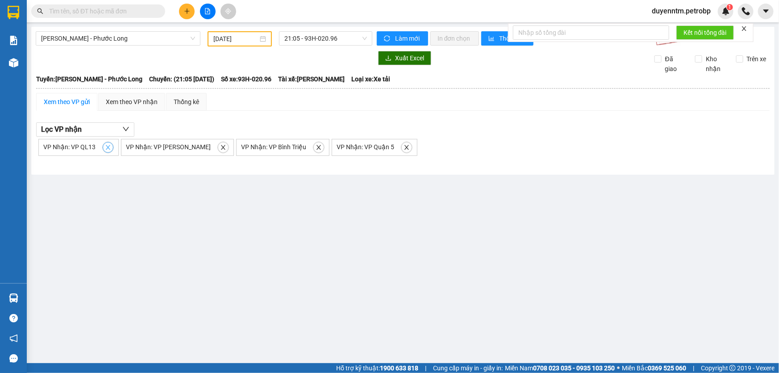
click at [105, 147] on icon "close" at bounding box center [108, 147] width 6 height 6
click at [104, 147] on span "VP Nhận: VP Lê Hồng Phong" at bounding box center [85, 146] width 85 height 7
click at [138, 145] on icon "close" at bounding box center [140, 147] width 4 height 4
click at [121, 145] on icon "close" at bounding box center [121, 147] width 4 height 4
click at [113, 147] on icon "close" at bounding box center [113, 147] width 4 height 4
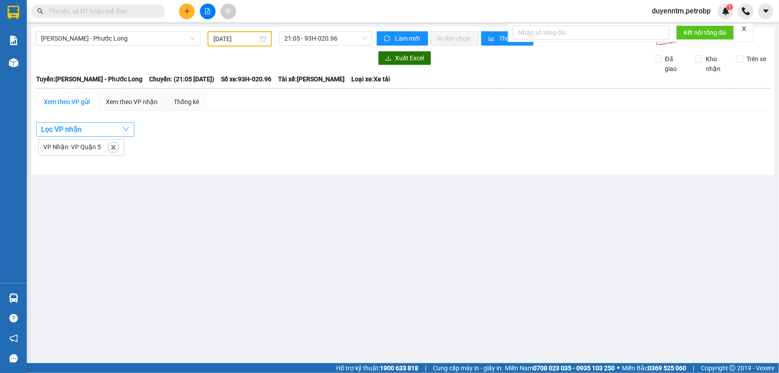
click at [113, 127] on button "Lọc VP nhận" at bounding box center [85, 129] width 98 height 14
checkbox input "false"
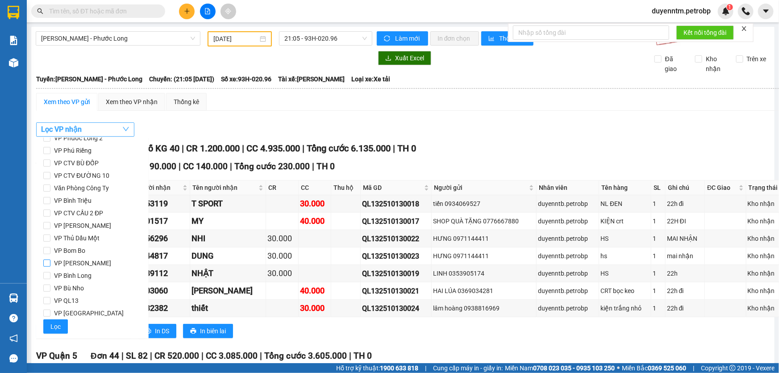
scroll to position [0, 0]
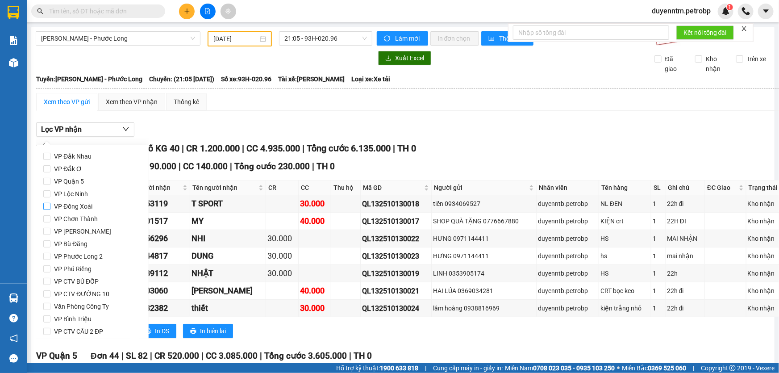
click at [93, 209] on span "VP Đồng Xoài" at bounding box center [73, 206] width 46 height 13
click at [50, 209] on input "VP Đồng Xoài" at bounding box center [46, 206] width 7 height 7
checkbox input "true"
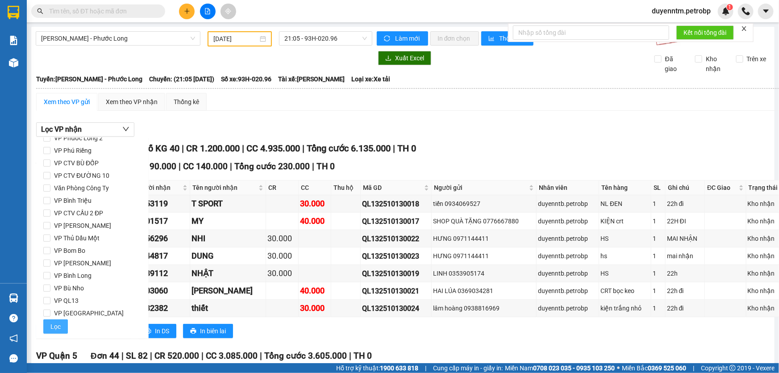
click at [60, 324] on button "Lọc" at bounding box center [55, 326] width 25 height 14
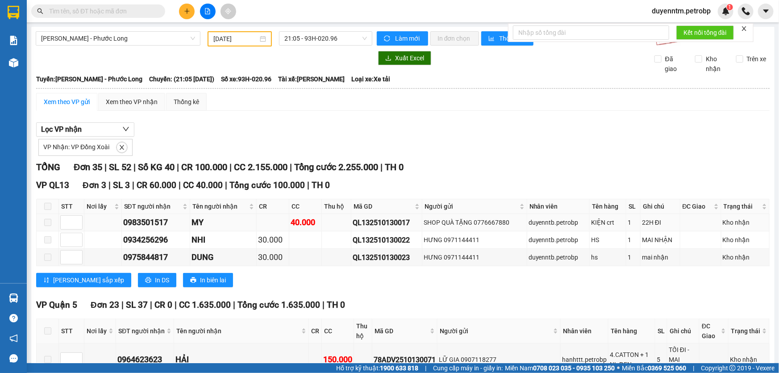
click at [385, 225] on div "QL132510130017" at bounding box center [387, 222] width 68 height 11
copy div "QL132510130017"
drag, startPoint x: 121, startPoint y: 5, endPoint x: 117, endPoint y: 13, distance: 9.0
paste input "QL132510130017"
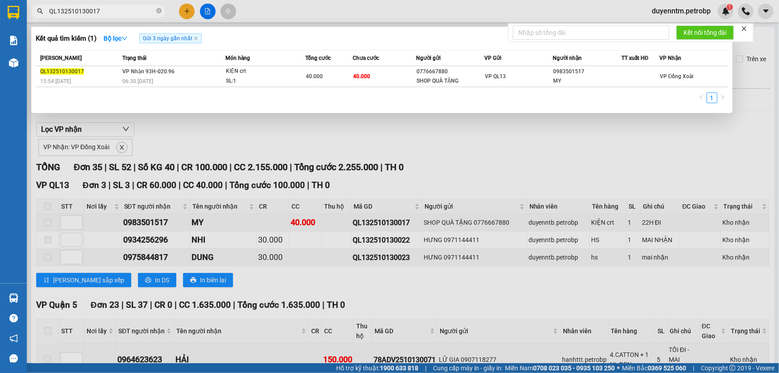
type input "QL132510130017"
click at [177, 123] on div at bounding box center [389, 186] width 779 height 373
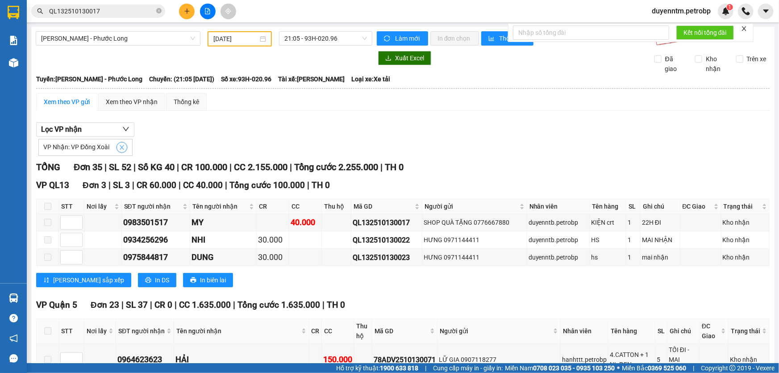
click at [122, 145] on icon "close" at bounding box center [122, 147] width 4 height 4
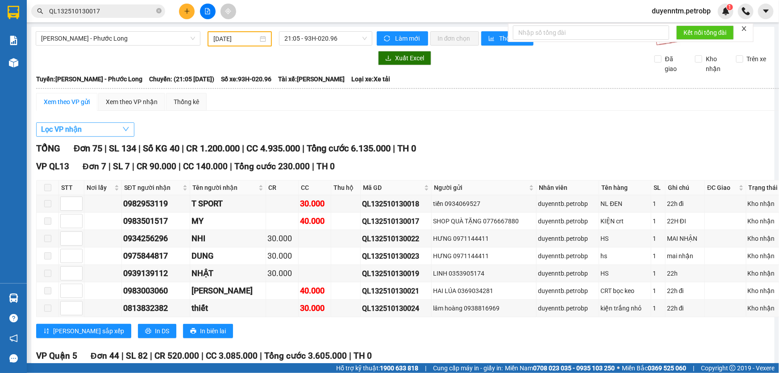
click at [108, 126] on button "Lọc VP nhận" at bounding box center [85, 129] width 98 height 14
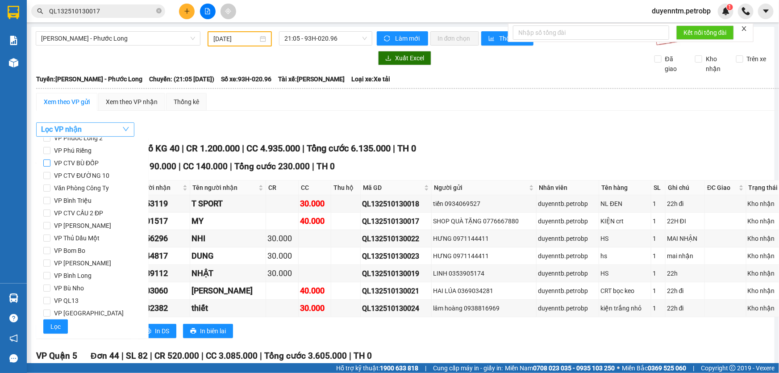
scroll to position [0, 0]
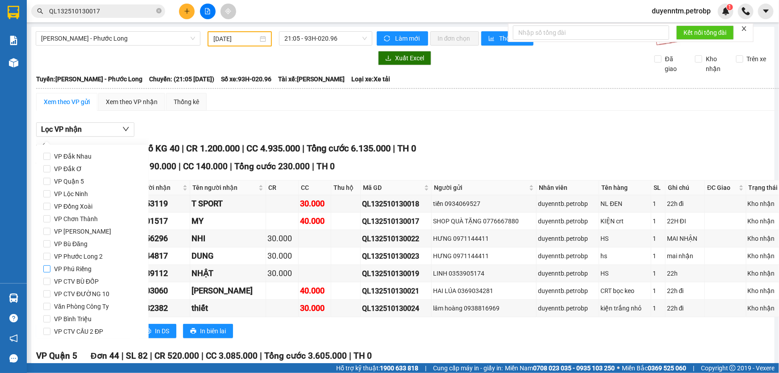
click at [89, 271] on span "VP Phú Riềng" at bounding box center [72, 269] width 45 height 13
click at [50, 271] on input "VP Phú Riềng" at bounding box center [46, 268] width 7 height 7
checkbox input "true"
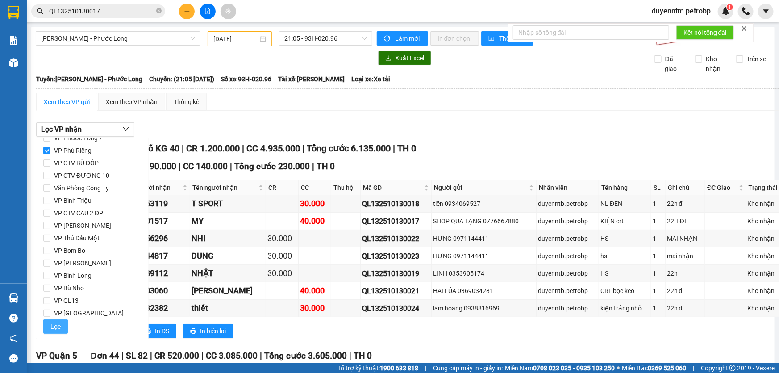
click at [59, 329] on span "Lọc" at bounding box center [55, 327] width 10 height 10
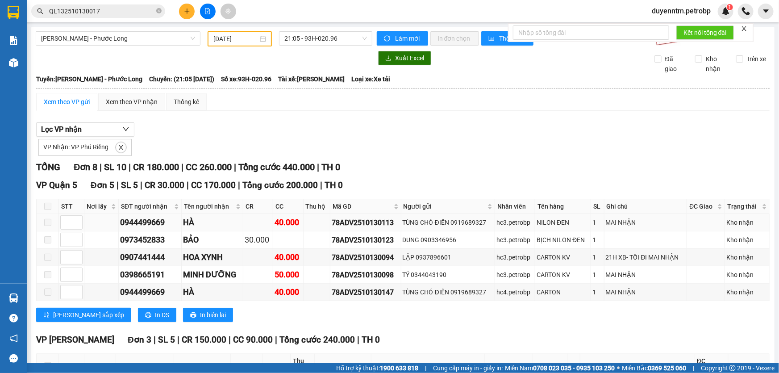
click at [369, 220] on div "78ADV2510130113" at bounding box center [365, 222] width 67 height 11
copy div "78ADV2510130113"
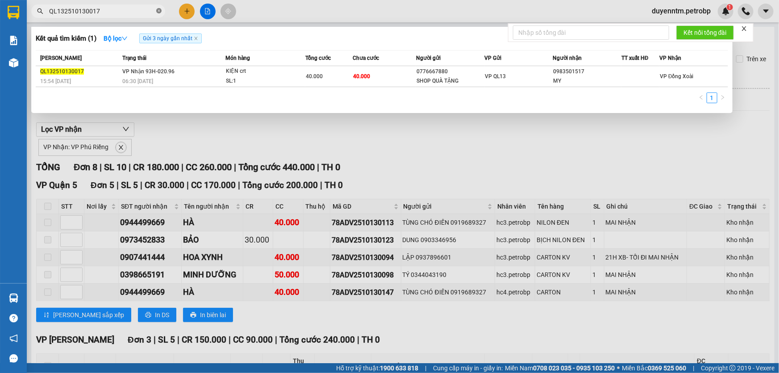
click at [161, 11] on icon "close-circle" at bounding box center [158, 10] width 5 height 5
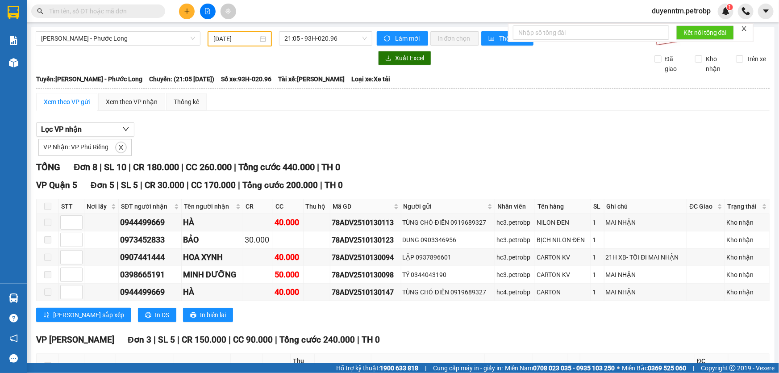
paste input "78ADV2510130113"
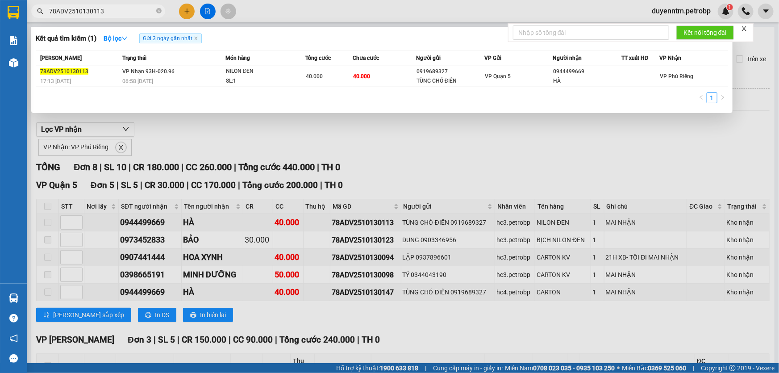
type input "78ADV2510130113"
click at [212, 121] on div at bounding box center [389, 186] width 779 height 373
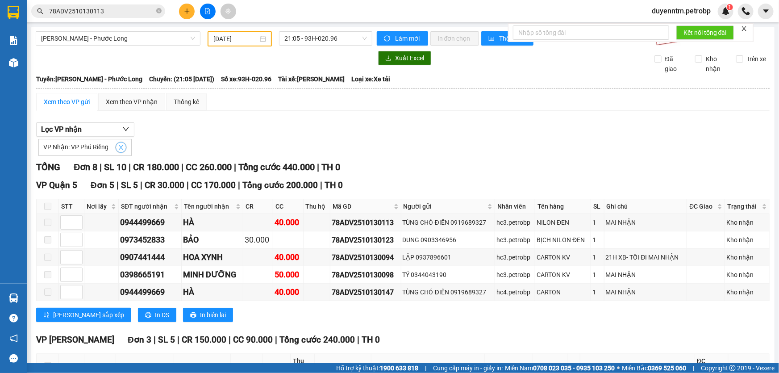
click at [118, 146] on icon "close" at bounding box center [121, 147] width 6 height 6
click at [111, 131] on button "Lọc VP nhận" at bounding box center [85, 129] width 98 height 14
checkbox input "false"
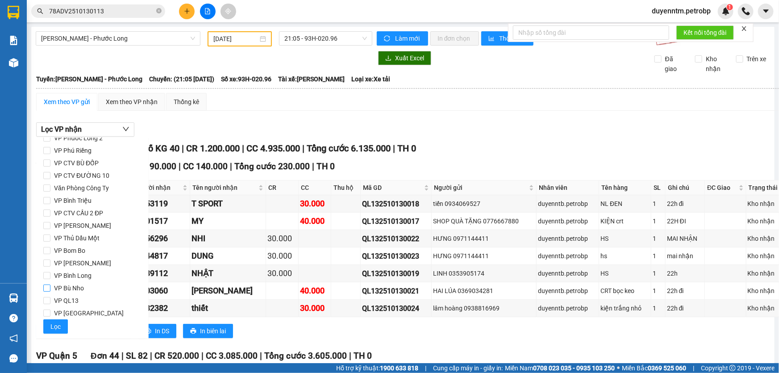
click at [78, 287] on span "VP Bù Nho" at bounding box center [68, 288] width 37 height 13
click at [50, 287] on input "VP Bù Nho" at bounding box center [46, 287] width 7 height 7
checkbox input "true"
click at [55, 324] on span "Lọc" at bounding box center [55, 327] width 10 height 10
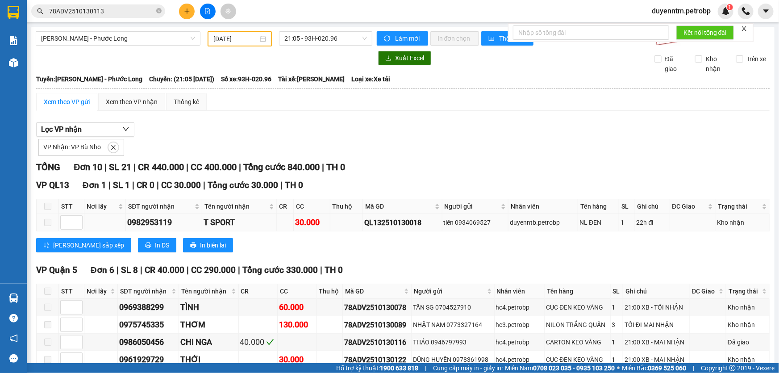
click at [380, 224] on div "QL132510130018" at bounding box center [402, 222] width 76 height 11
copy div "QL132510130018"
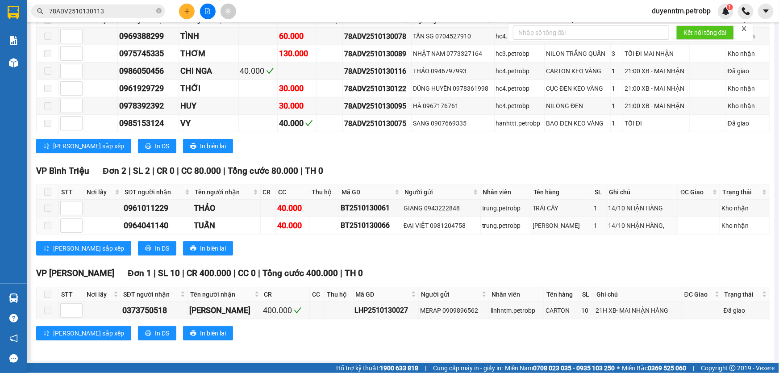
scroll to position [0, 0]
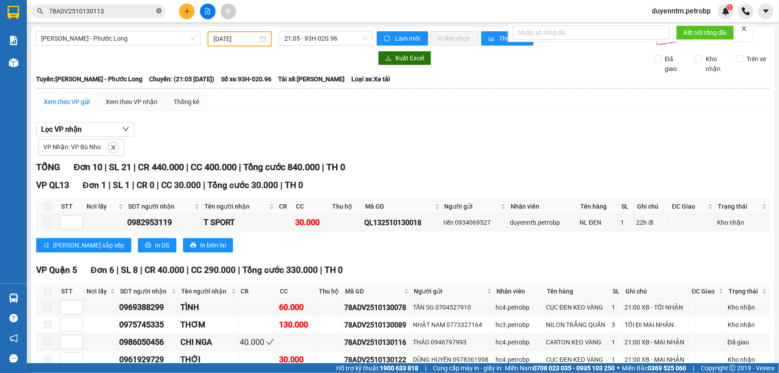
drag, startPoint x: 159, startPoint y: 11, endPoint x: 144, endPoint y: 13, distance: 14.9
click at [159, 11] on icon "close-circle" at bounding box center [158, 10] width 5 height 5
paste input "QL132510130018"
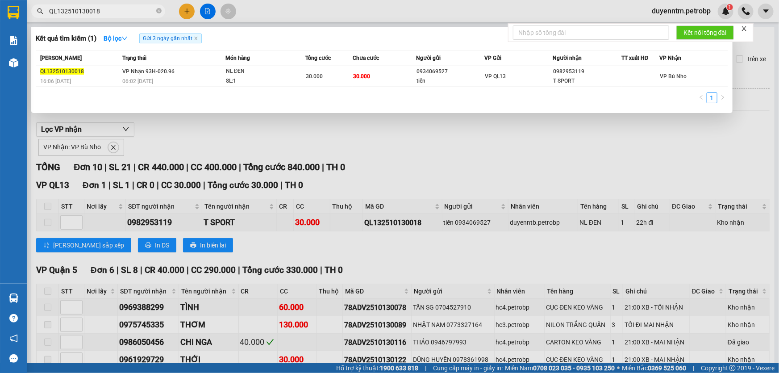
type input "QL132510130018"
click at [115, 148] on div at bounding box center [389, 186] width 779 height 373
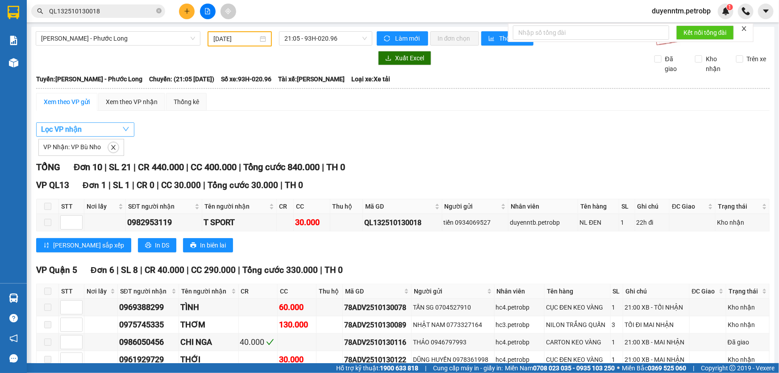
click at [109, 127] on button "Lọc VP nhận" at bounding box center [85, 129] width 98 height 14
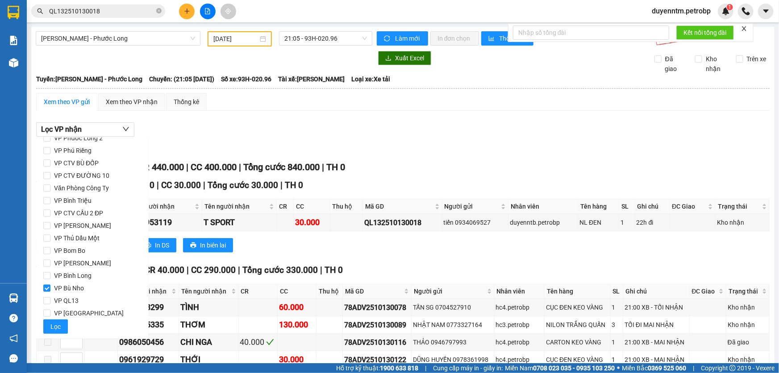
click at [167, 131] on div "Lọc VP nhận VP Nhận: VP Bù Nho" at bounding box center [403, 138] width 734 height 33
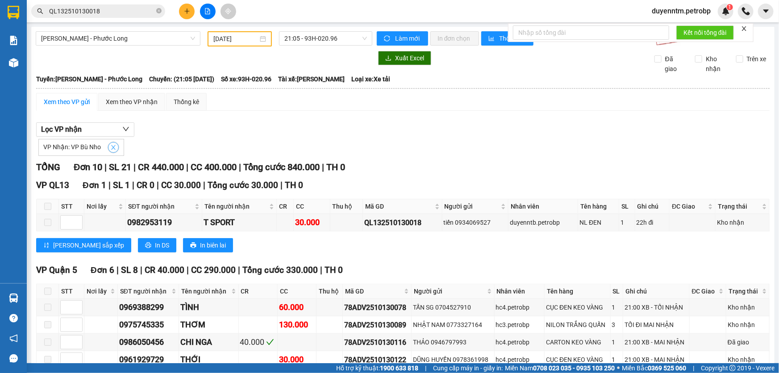
click at [111, 145] on icon "close" at bounding box center [113, 147] width 6 height 6
checkbox input "false"
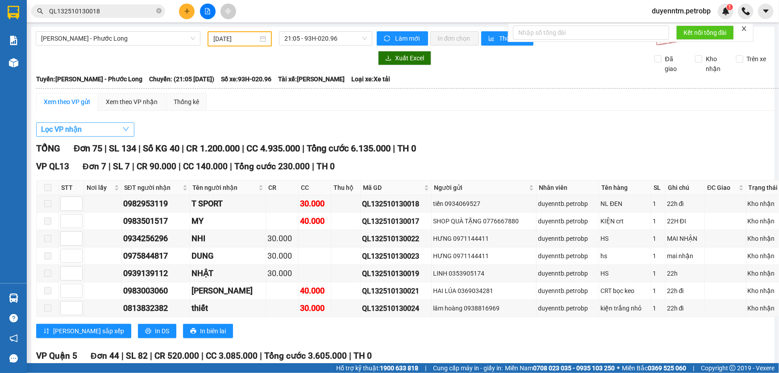
click at [113, 129] on button "Lọc VP nhận" at bounding box center [85, 129] width 98 height 14
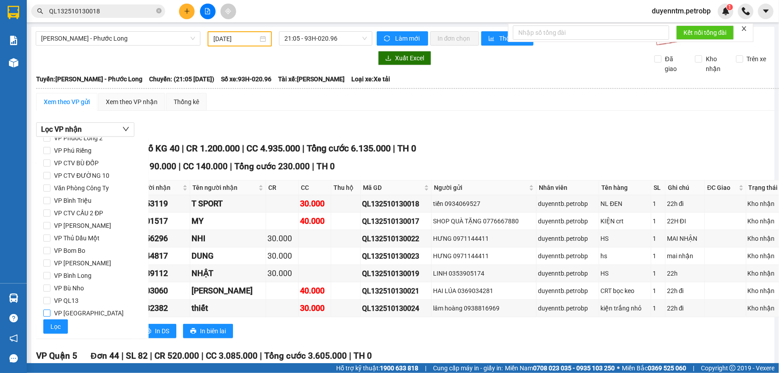
click at [77, 316] on span "VP [GEOGRAPHIC_DATA]" at bounding box center [88, 313] width 77 height 13
click at [50, 316] on input "VP [GEOGRAPHIC_DATA]" at bounding box center [46, 312] width 7 height 7
checkbox input "true"
click at [59, 326] on span "Lọc" at bounding box center [55, 327] width 10 height 10
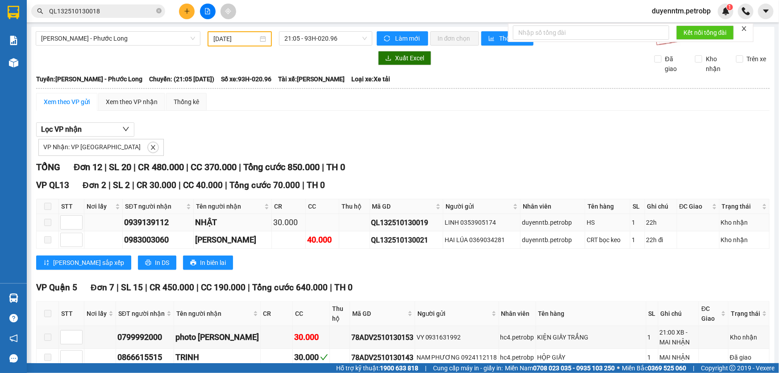
click at [406, 226] on div "QL132510130019" at bounding box center [407, 222] width 70 height 11
copy div "QL132510130019"
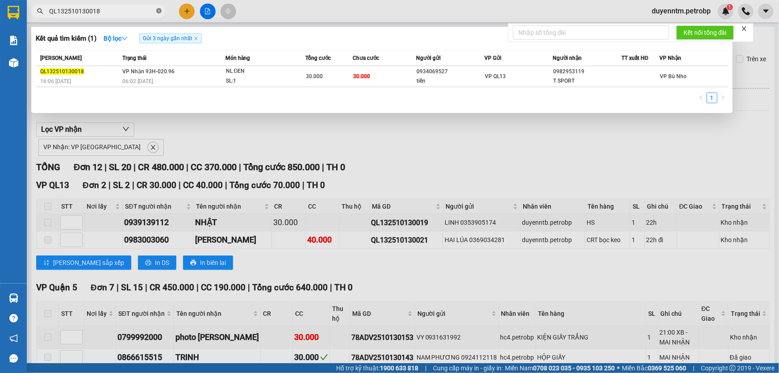
click at [160, 12] on icon "close-circle" at bounding box center [158, 10] width 5 height 5
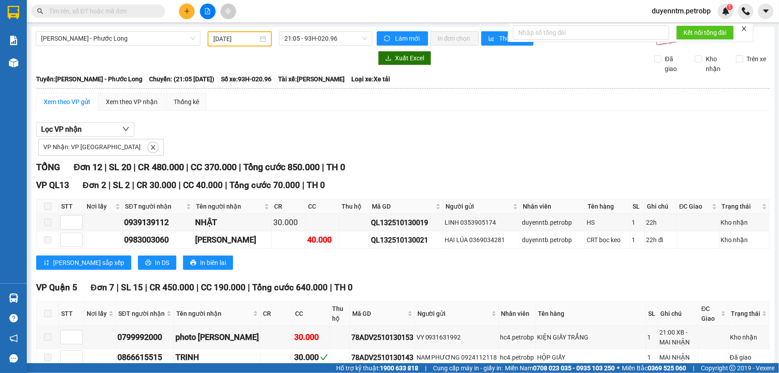
paste input "QL132510130019"
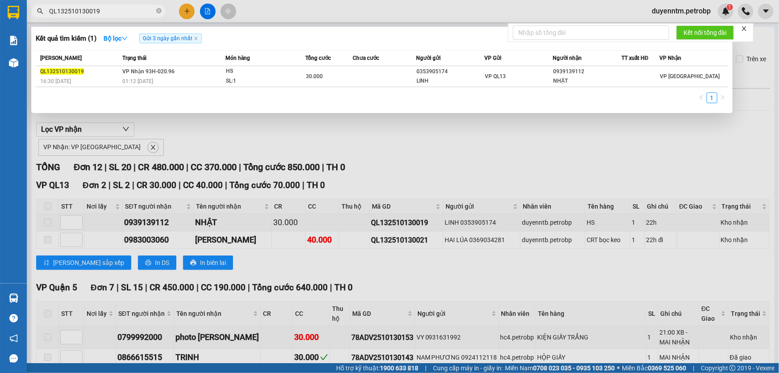
type input "QL132510130019"
click at [124, 148] on div at bounding box center [389, 186] width 779 height 373
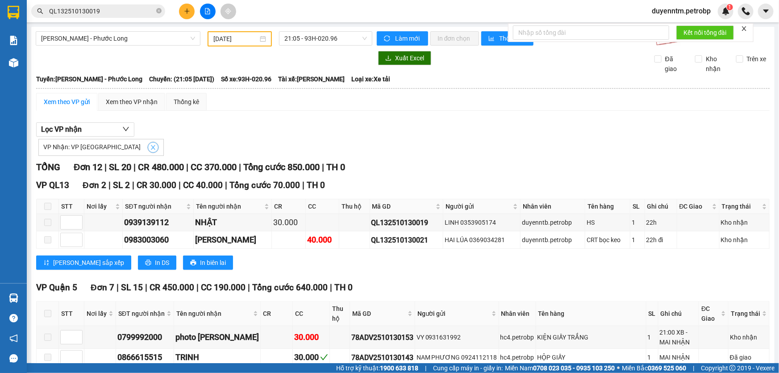
click at [151, 146] on icon "close" at bounding box center [153, 147] width 4 height 4
click at [116, 122] on button "Lọc VP nhận" at bounding box center [85, 129] width 98 height 14
checkbox input "false"
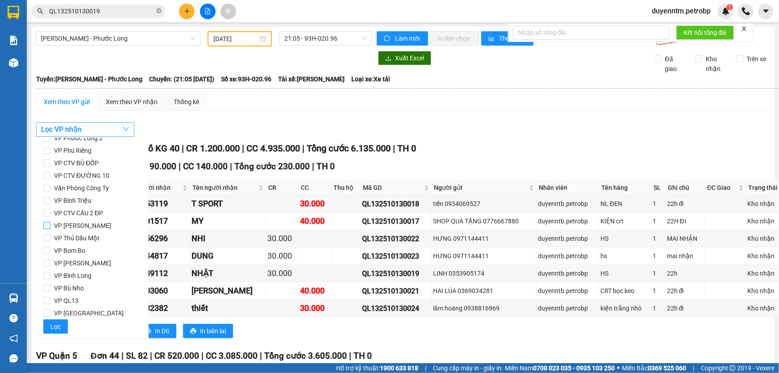
scroll to position [37, 0]
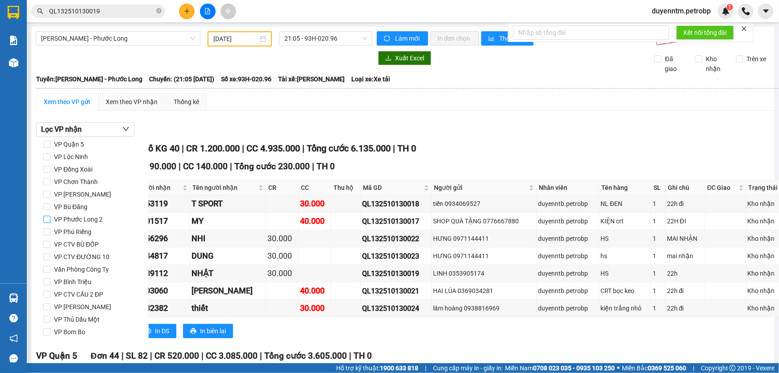
click at [95, 217] on span "VP Phước Long 2" at bounding box center [78, 219] width 56 height 13
click at [50, 217] on input "VP Phước Long 2" at bounding box center [46, 219] width 7 height 7
checkbox input "true"
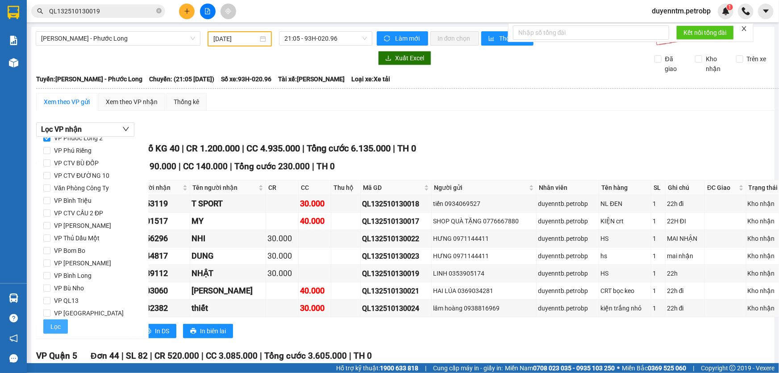
click at [61, 326] on button "Lọc" at bounding box center [55, 326] width 25 height 14
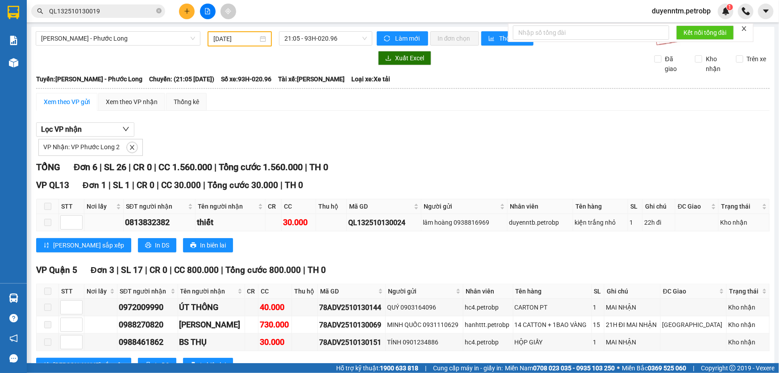
click at [375, 215] on td "QL132510130024" at bounding box center [384, 222] width 75 height 17
copy div "QL132510130024"
click at [161, 9] on icon "close-circle" at bounding box center [158, 10] width 5 height 5
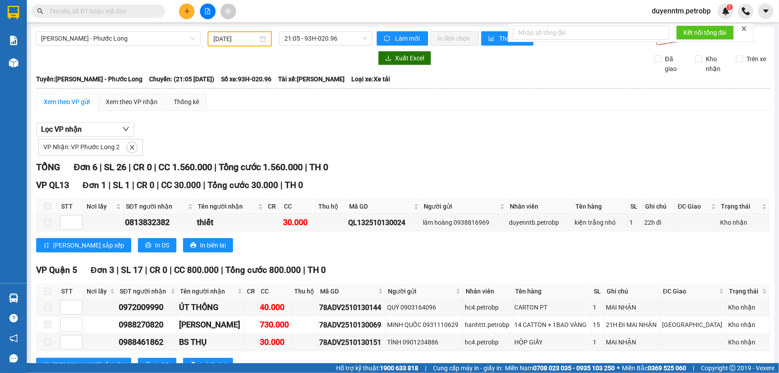
paste input "QL132510130024"
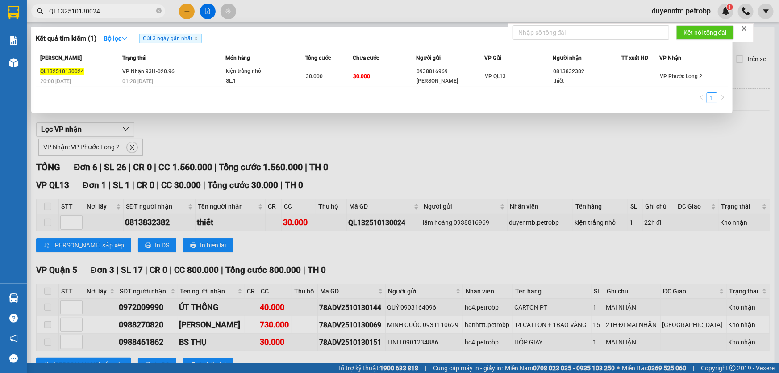
type input "QL132510130024"
click at [147, 113] on div at bounding box center [389, 186] width 779 height 373
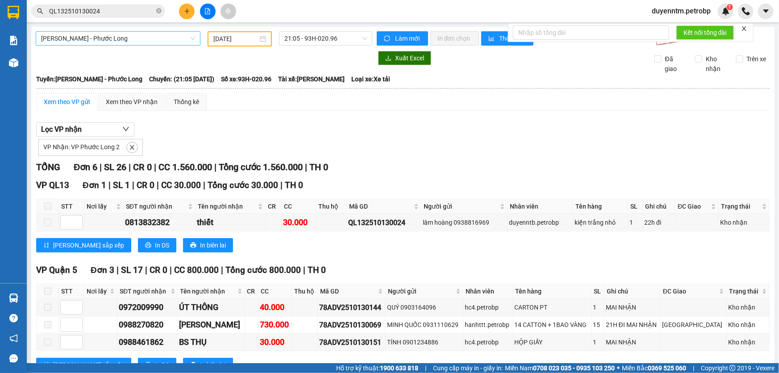
click at [125, 37] on span "[PERSON_NAME] - Phước Long" at bounding box center [118, 38] width 154 height 13
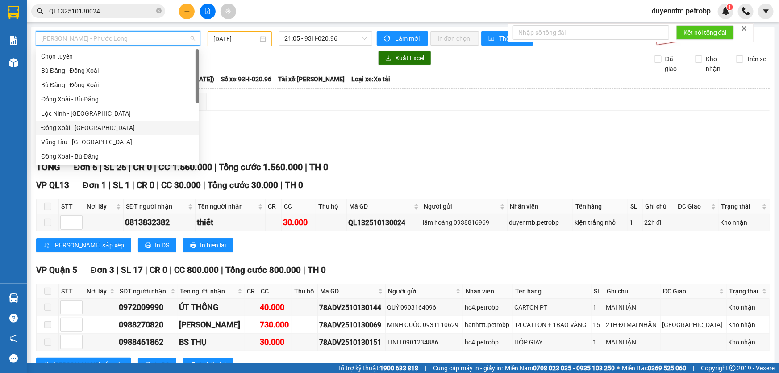
scroll to position [40, 0]
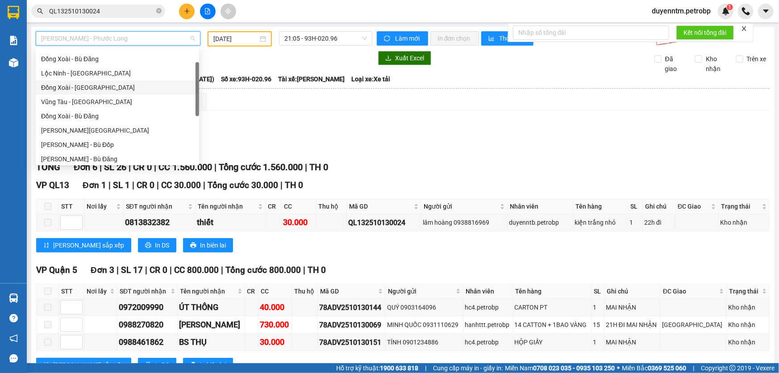
click at [91, 85] on div "Đồng Xoài - [GEOGRAPHIC_DATA]" at bounding box center [117, 88] width 153 height 10
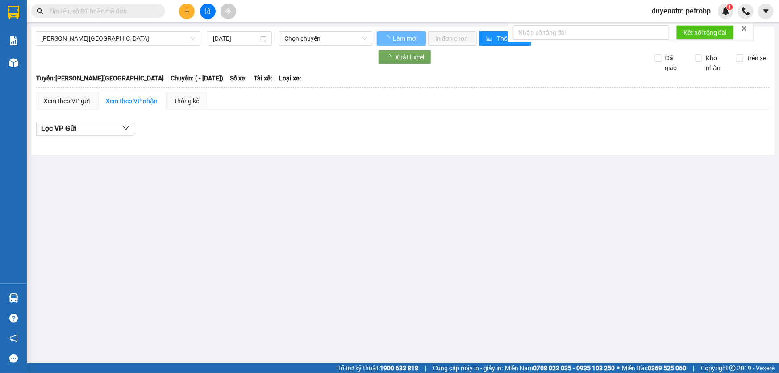
type input "[DATE]"
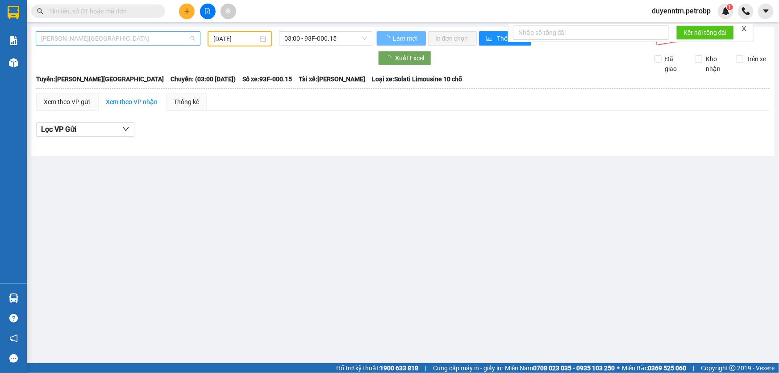
click at [106, 40] on span "[PERSON_NAME][GEOGRAPHIC_DATA]" at bounding box center [118, 38] width 154 height 13
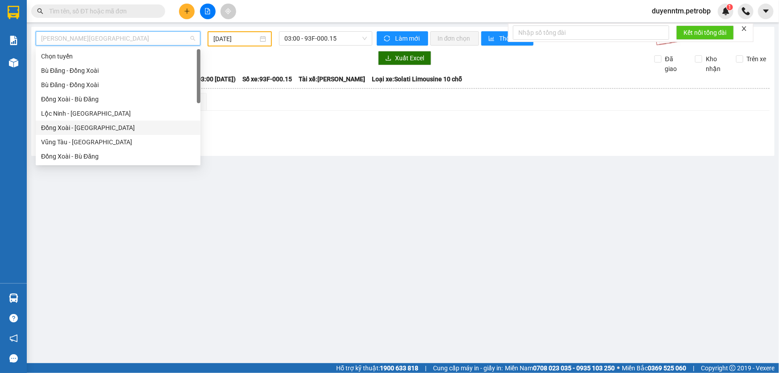
click at [101, 125] on div "Đồng Xoài - [GEOGRAPHIC_DATA]" at bounding box center [118, 128] width 154 height 10
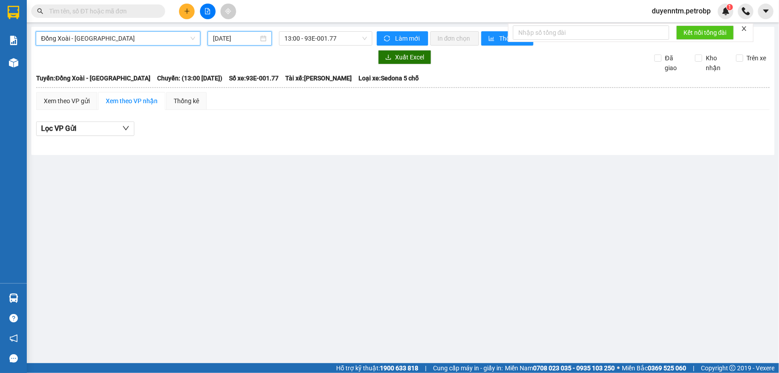
click at [223, 36] on input "[DATE]" at bounding box center [236, 38] width 46 height 10
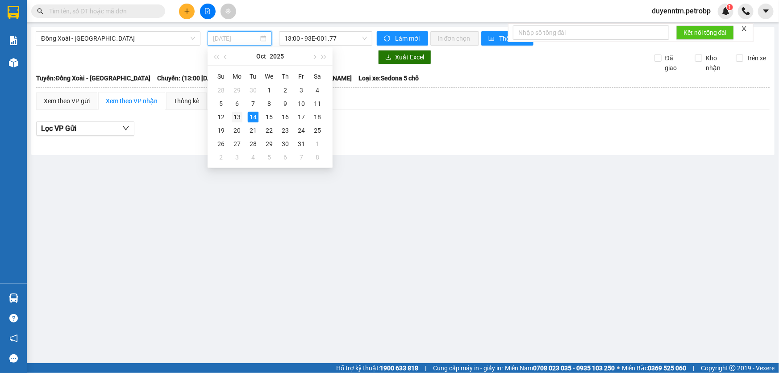
click at [241, 117] on div "13" at bounding box center [237, 117] width 11 height 11
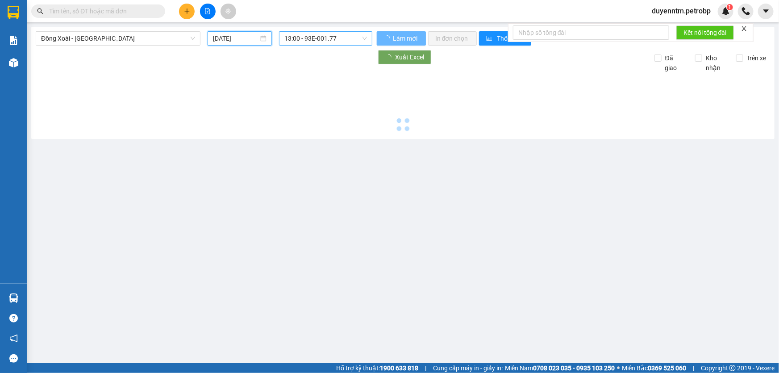
type input "[DATE]"
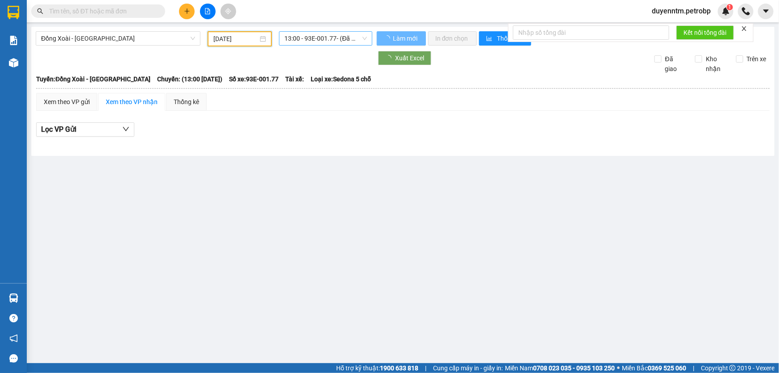
click at [331, 38] on span "13:00 - 93E-001.77 - (Đã hủy)" at bounding box center [325, 38] width 83 height 13
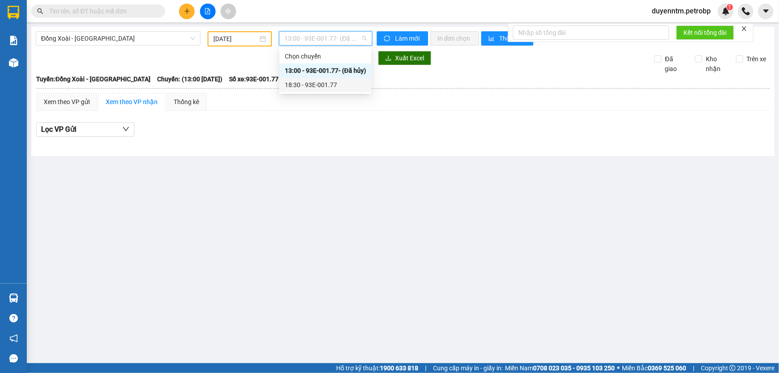
click at [322, 84] on div "18:30 - 93E-001.77" at bounding box center [325, 85] width 81 height 10
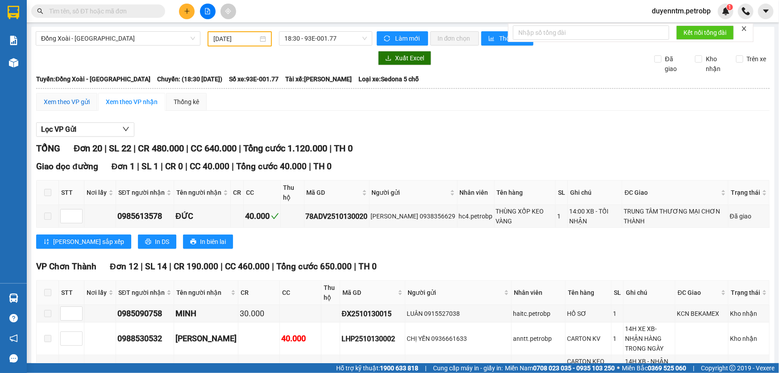
click at [66, 106] on div "Xem theo VP gửi" at bounding box center [67, 102] width 46 height 10
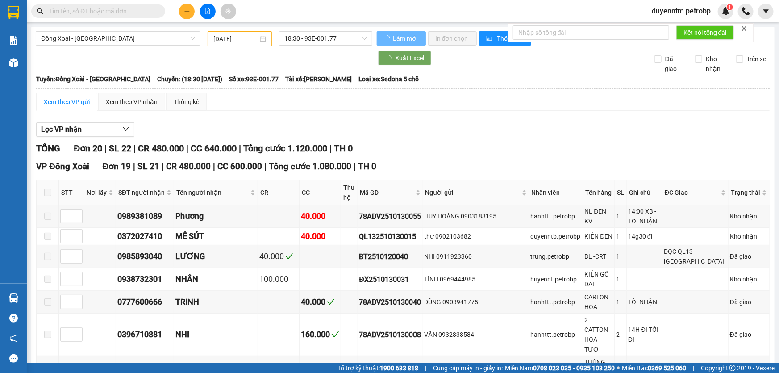
click at [66, 106] on div "Xem theo VP gửi" at bounding box center [67, 102] width 46 height 10
click at [97, 130] on button "Lọc VP nhận" at bounding box center [85, 129] width 98 height 14
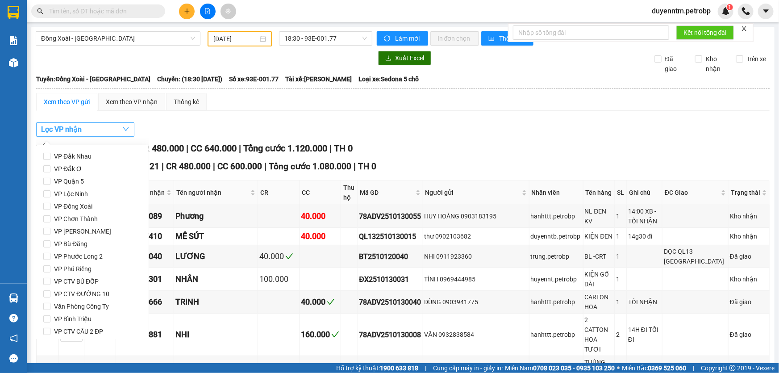
scroll to position [118, 0]
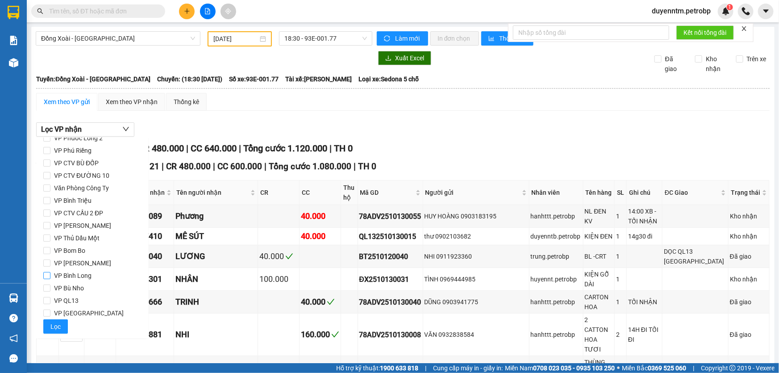
click at [88, 272] on span "VP Bình Long" at bounding box center [72, 275] width 45 height 13
click at [50, 272] on input "VP Bình Long" at bounding box center [46, 275] width 7 height 7
checkbox input "true"
click at [53, 331] on button "Lọc" at bounding box center [55, 326] width 25 height 14
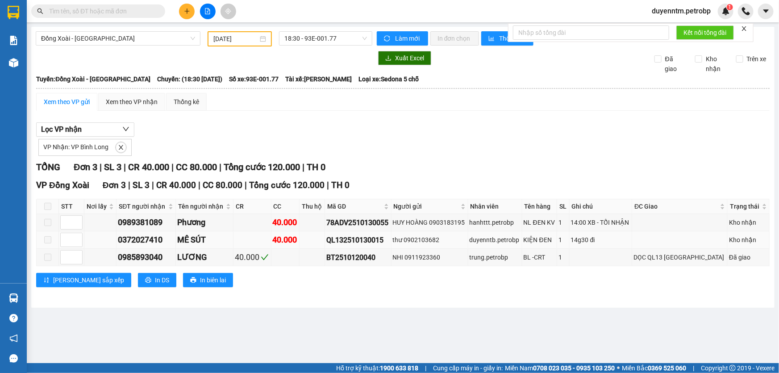
click at [357, 237] on div "QL132510130015" at bounding box center [357, 239] width 63 height 11
copy div "QL132510130015"
paste input "QL132510130015"
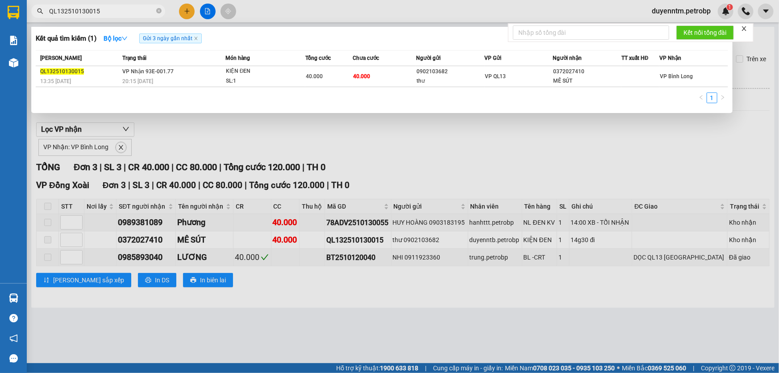
type input "QL132510130015"
click at [192, 142] on div at bounding box center [389, 186] width 779 height 373
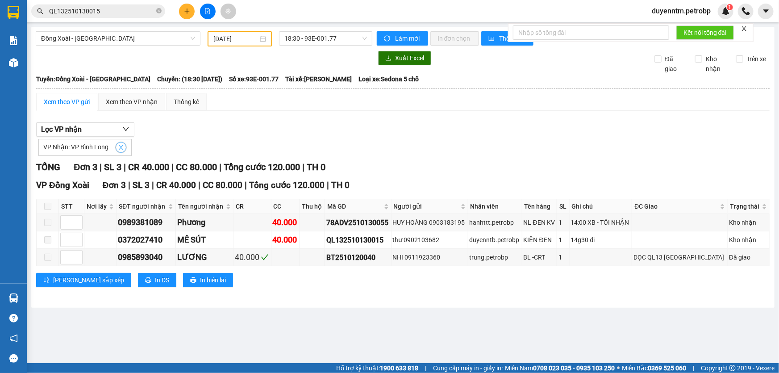
click at [119, 144] on icon "close" at bounding box center [121, 147] width 6 height 6
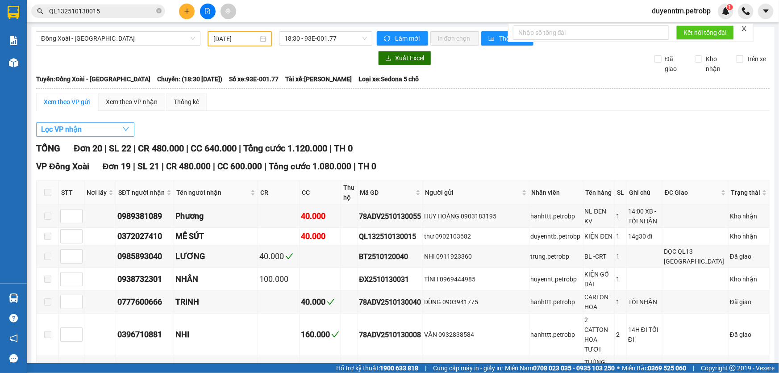
click at [117, 131] on button "Lọc VP nhận" at bounding box center [85, 129] width 98 height 14
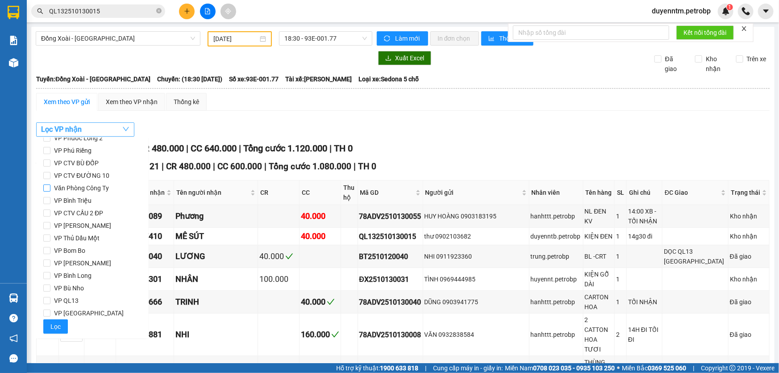
scroll to position [0, 0]
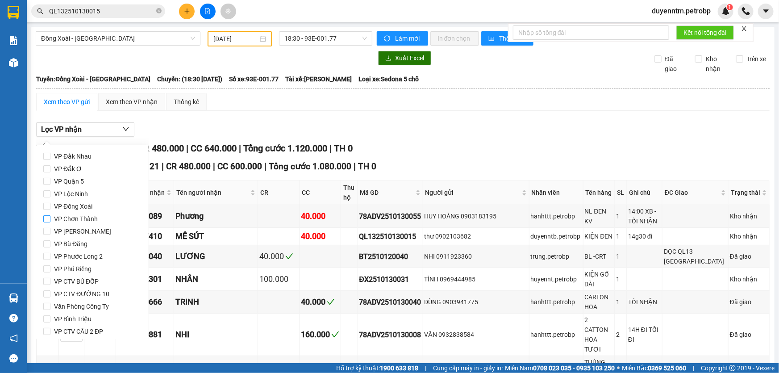
click at [89, 222] on span "VP Chơn Thành" at bounding box center [75, 219] width 51 height 13
click at [50, 222] on input "VP Chơn Thành" at bounding box center [46, 218] width 7 height 7
checkbox input "true"
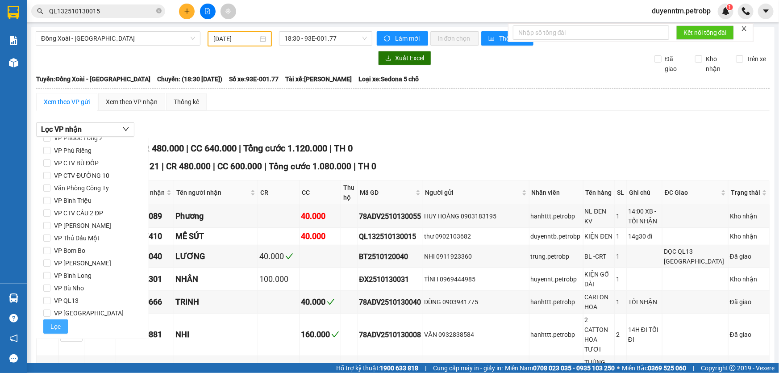
click at [61, 327] on button "Lọc" at bounding box center [55, 326] width 25 height 14
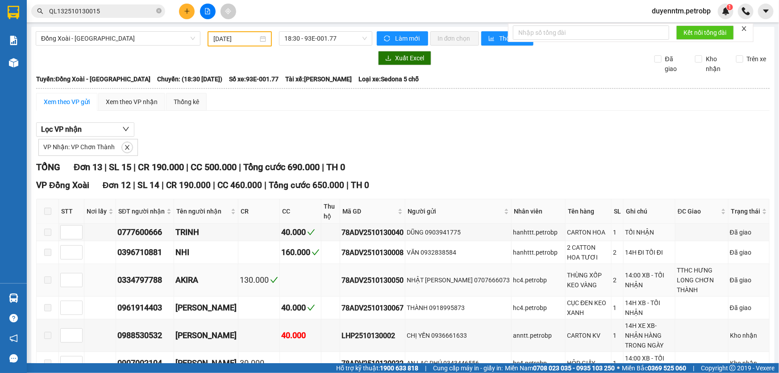
scroll to position [162, 0]
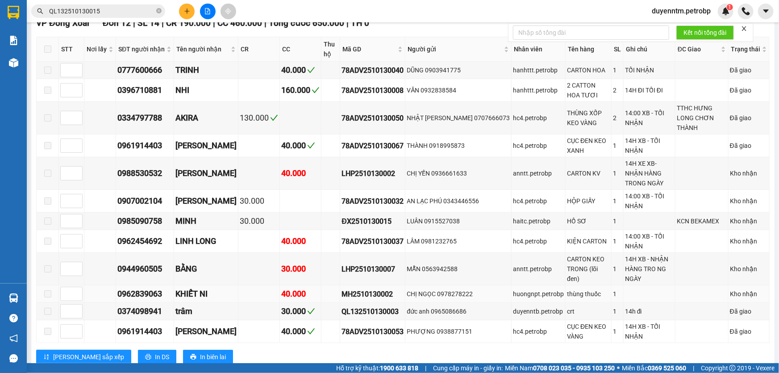
click at [368, 289] on div "MH2510130002" at bounding box center [373, 294] width 62 height 11
copy div "MH2510130002"
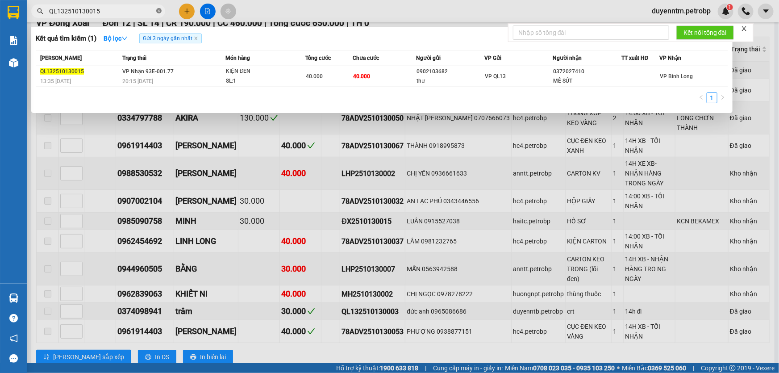
click at [160, 13] on icon "close-circle" at bounding box center [158, 10] width 5 height 5
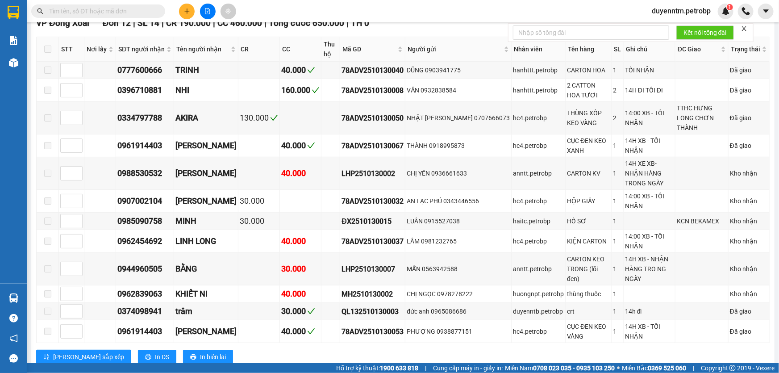
paste input "MH2510130002"
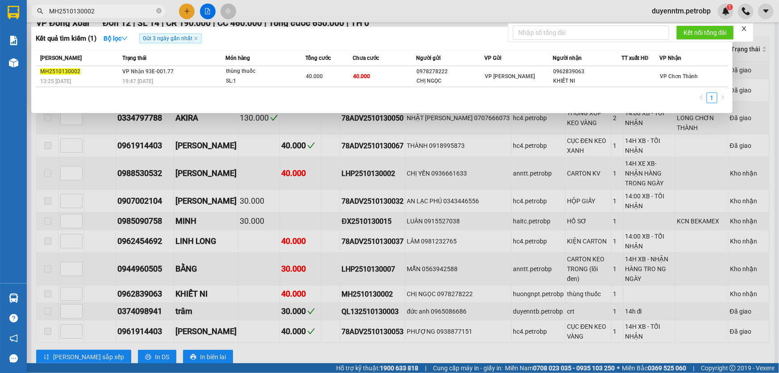
type input "MH2510130002"
click at [343, 4] on div at bounding box center [389, 186] width 779 height 373
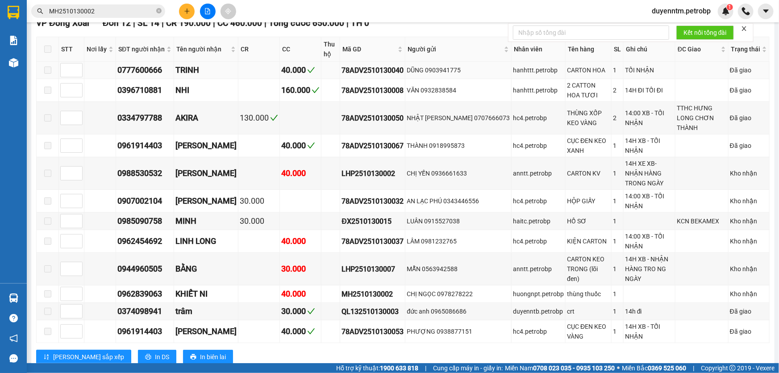
scroll to position [0, 0]
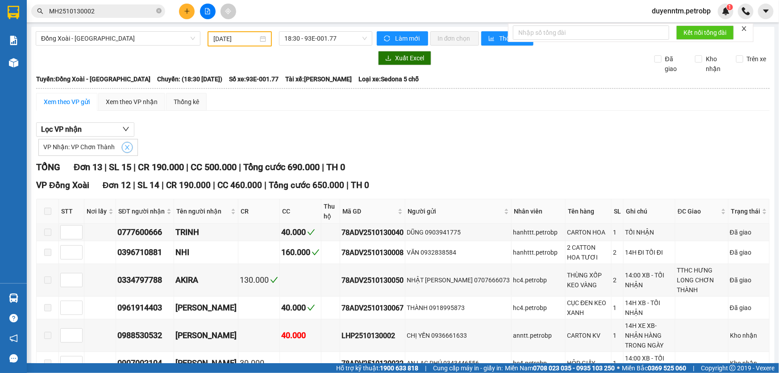
click at [122, 148] on span "close" at bounding box center [127, 147] width 10 height 6
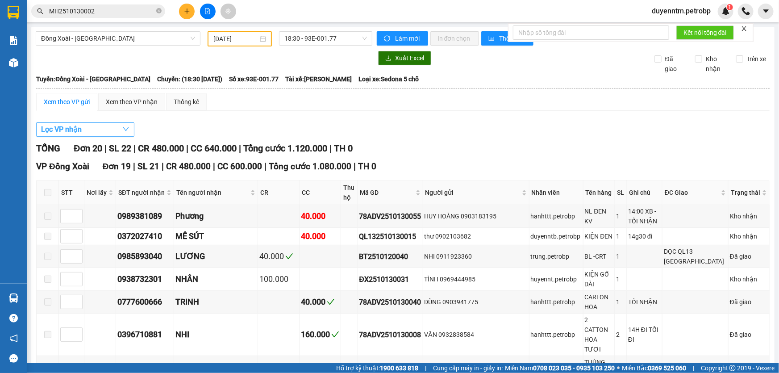
click at [101, 129] on button "Lọc VP nhận" at bounding box center [85, 129] width 98 height 14
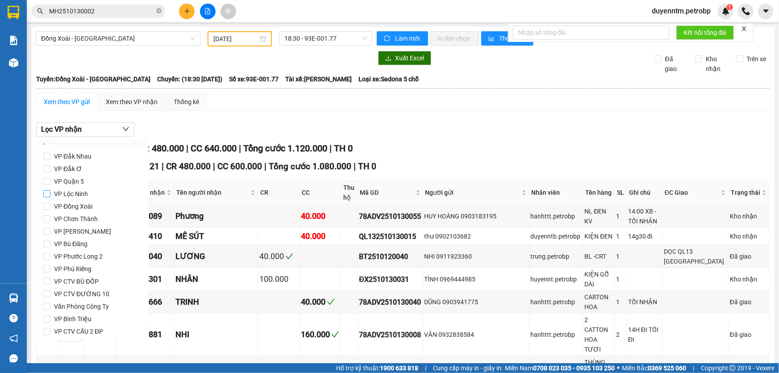
click at [88, 197] on span "VP Lộc Ninh" at bounding box center [70, 194] width 41 height 13
click at [50, 197] on input "VP Lộc Ninh" at bounding box center [46, 193] width 7 height 7
checkbox input "true"
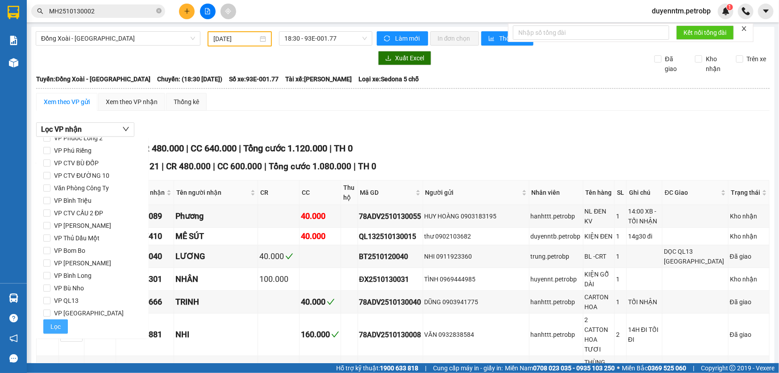
click at [52, 329] on span "Lọc" at bounding box center [55, 327] width 10 height 10
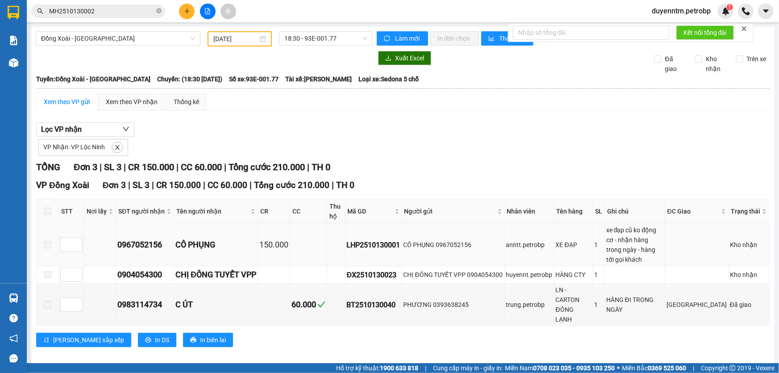
click at [371, 239] on div "LHP2510130001" at bounding box center [374, 244] width 54 height 11
copy div "LHP2510130001"
click at [159, 12] on icon "close-circle" at bounding box center [158, 10] width 5 height 5
paste input "LHP2510130001"
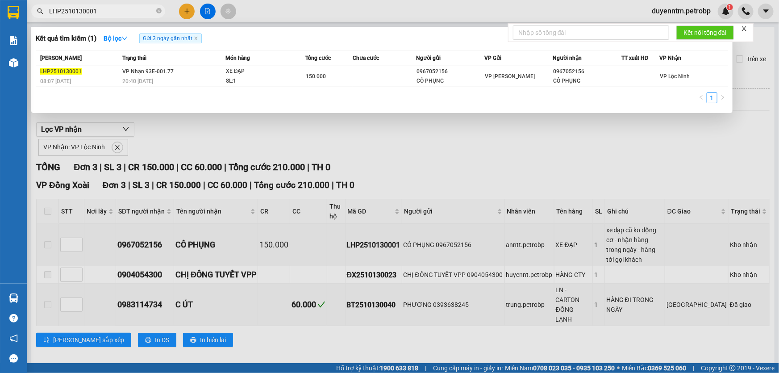
type input "LHP2510130001"
click at [183, 137] on div at bounding box center [389, 186] width 779 height 373
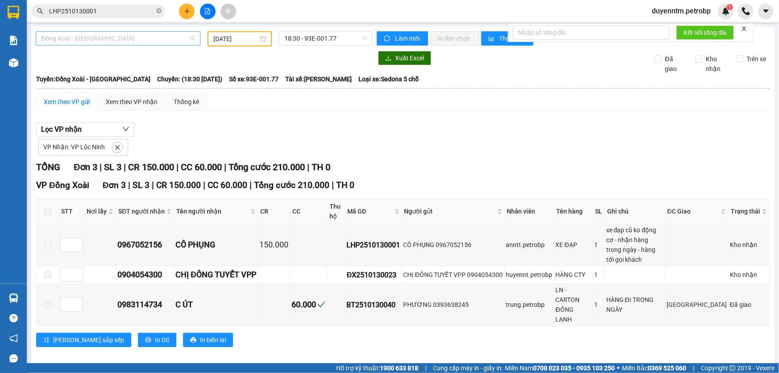
click at [113, 39] on span "Đồng Xoài - [GEOGRAPHIC_DATA]" at bounding box center [118, 38] width 154 height 13
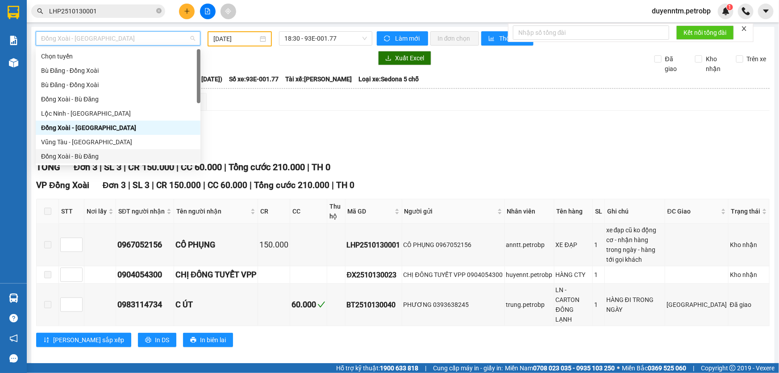
click at [84, 156] on div "Đồng Xoài - Bù Đăng" at bounding box center [118, 156] width 154 height 10
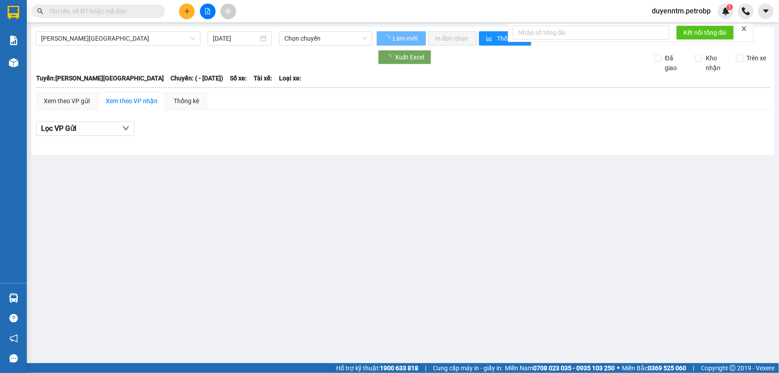
type input "[DATE]"
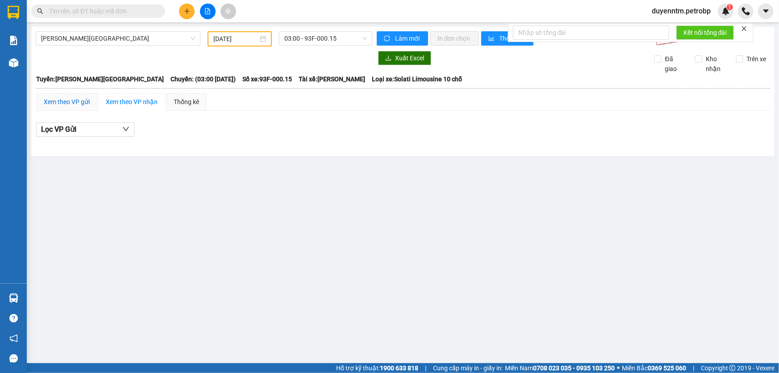
click at [80, 103] on div "Xem theo VP gửi" at bounding box center [67, 102] width 46 height 10
click at [125, 41] on span "[PERSON_NAME][GEOGRAPHIC_DATA]" at bounding box center [118, 38] width 154 height 13
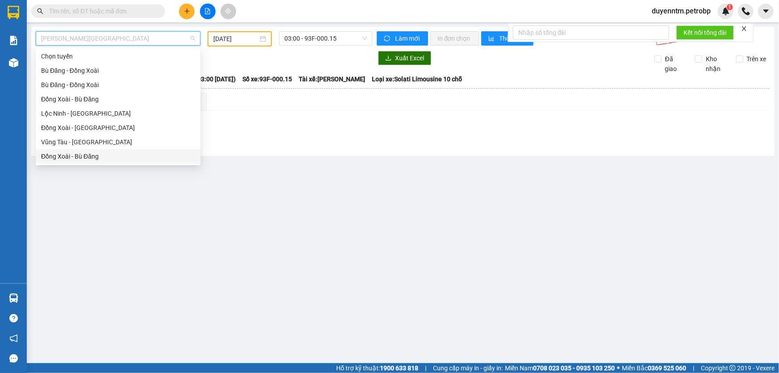
click at [87, 158] on div "Đồng Xoài - Bù Đăng" at bounding box center [118, 156] width 154 height 10
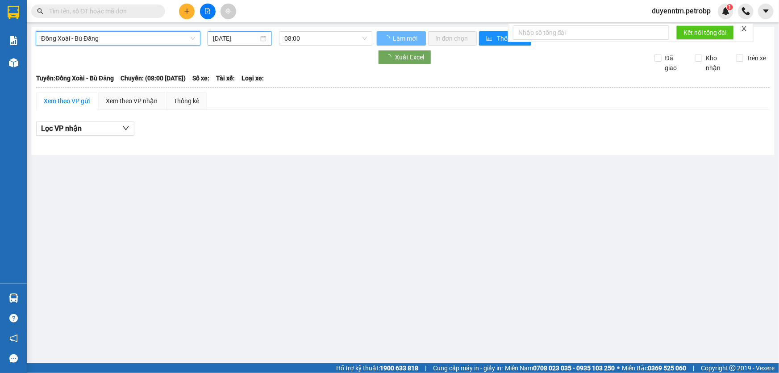
click at [234, 38] on input "[DATE]" at bounding box center [236, 38] width 46 height 10
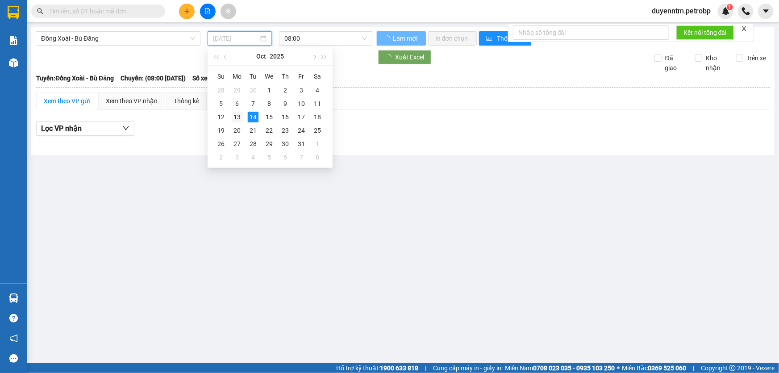
click at [240, 118] on div "13" at bounding box center [237, 117] width 11 height 11
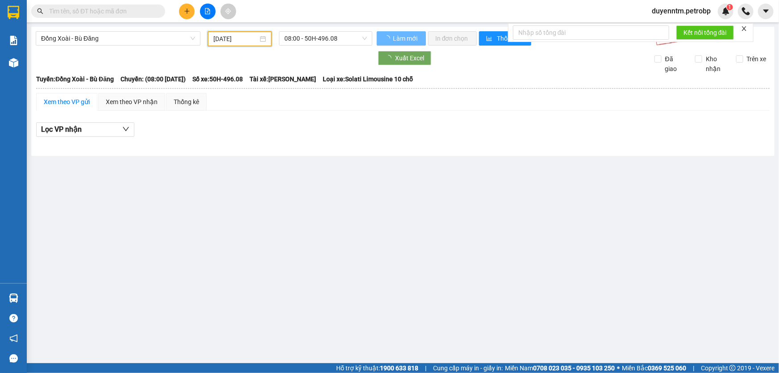
click at [219, 39] on input "[DATE]" at bounding box center [235, 39] width 45 height 10
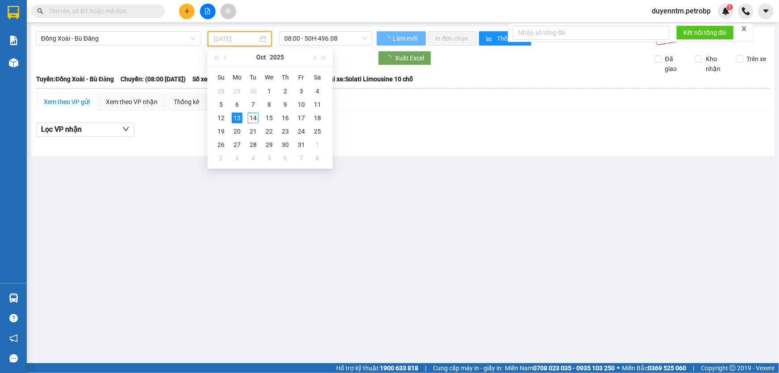
type input "[DATE]"
click at [238, 117] on div "13" at bounding box center [237, 118] width 11 height 11
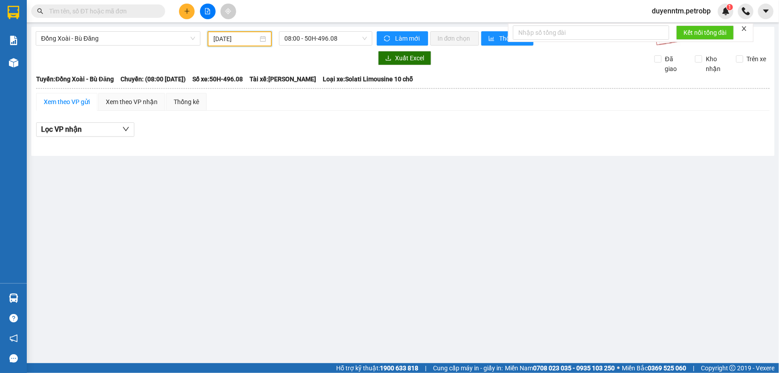
click at [352, 147] on div "Đồng Xoài - Bù Đăng [DATE] 08:00 - 50H-496.08 Làm mới In đơn chọn Thống kê Lọc …" at bounding box center [403, 91] width 744 height 129
click at [318, 42] on span "08:00 - 50H-496.08" at bounding box center [325, 38] width 83 height 13
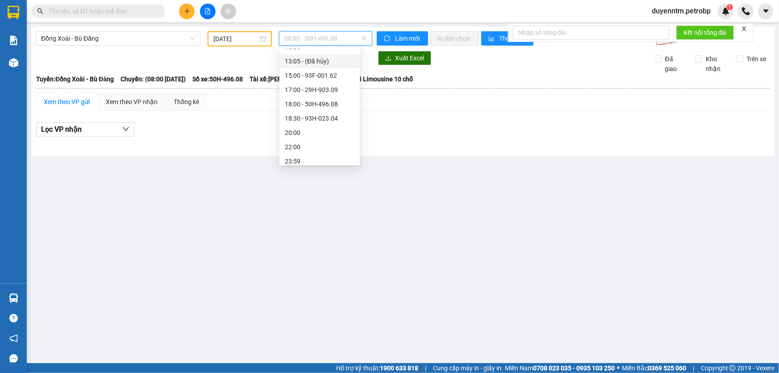
scroll to position [85, 0]
click at [321, 114] on div "18:30 - 93H-023.04" at bounding box center [320, 114] width 70 height 10
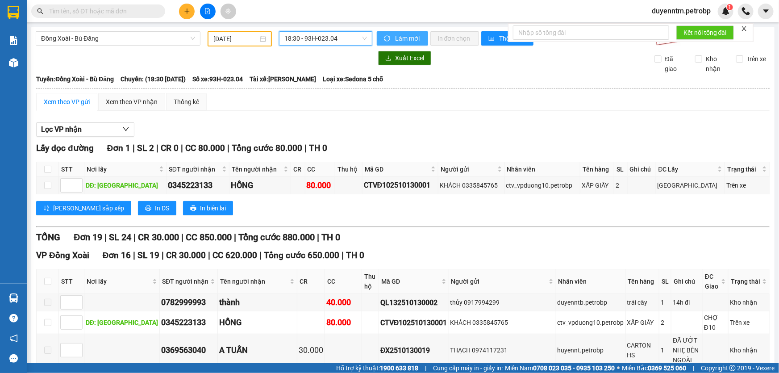
click at [393, 32] on button "Làm mới" at bounding box center [402, 38] width 51 height 14
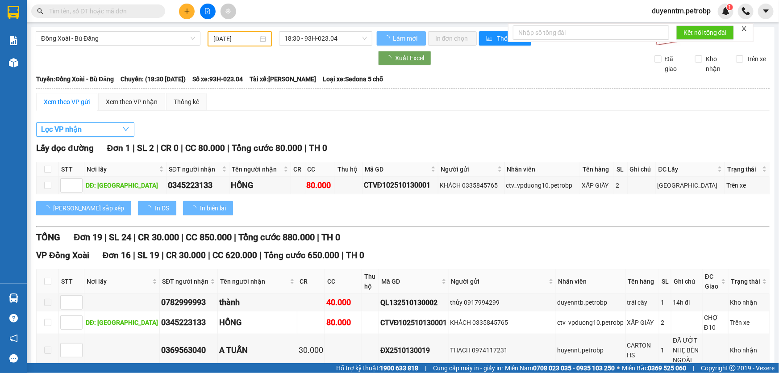
click at [64, 131] on span "Lọc VP nhận" at bounding box center [61, 129] width 41 height 11
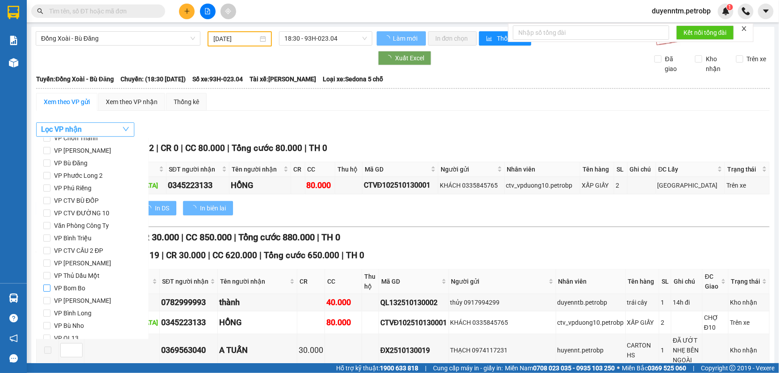
scroll to position [118, 0]
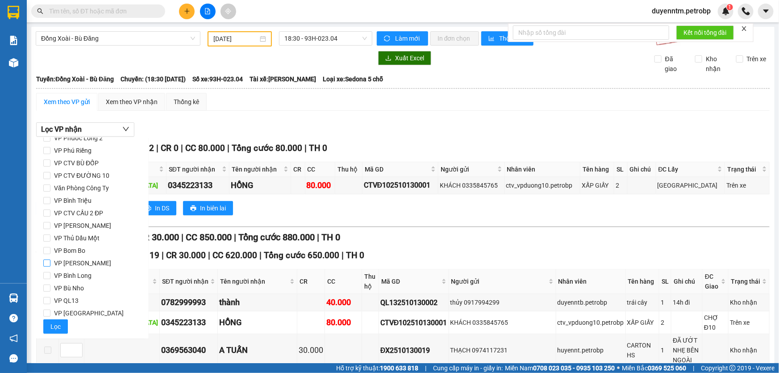
click at [80, 267] on span "VP [PERSON_NAME]" at bounding box center [82, 263] width 64 height 13
click at [50, 267] on input "VP [PERSON_NAME]" at bounding box center [46, 262] width 7 height 7
checkbox input "true"
click at [59, 327] on span "Lọc" at bounding box center [55, 327] width 10 height 10
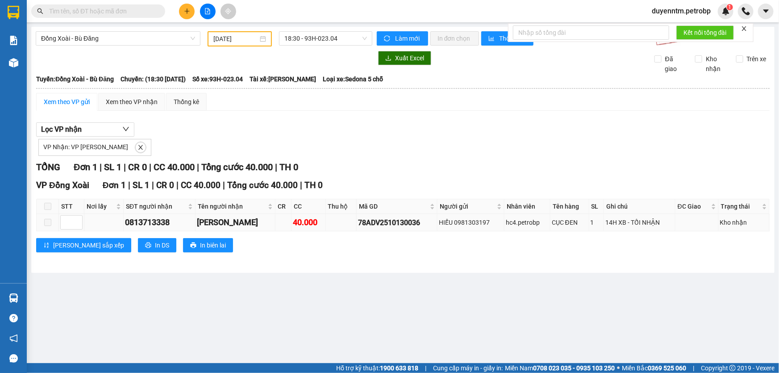
click at [366, 219] on div "78ADV2510130036" at bounding box center [397, 222] width 78 height 11
copy div "78ADV2510130036"
paste input "78ADV2510130036"
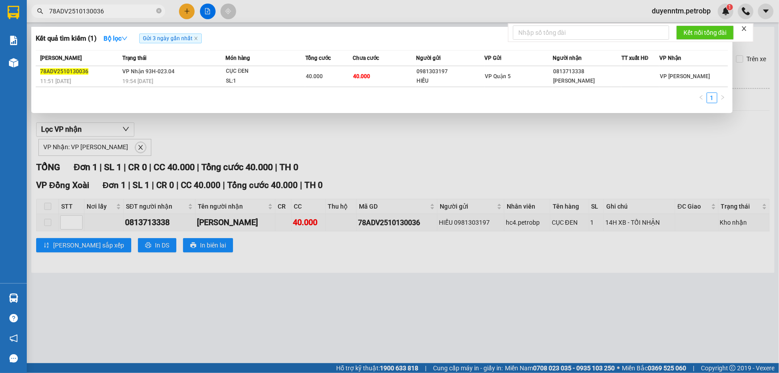
type input "78ADV2510130036"
click at [167, 142] on div at bounding box center [389, 186] width 779 height 373
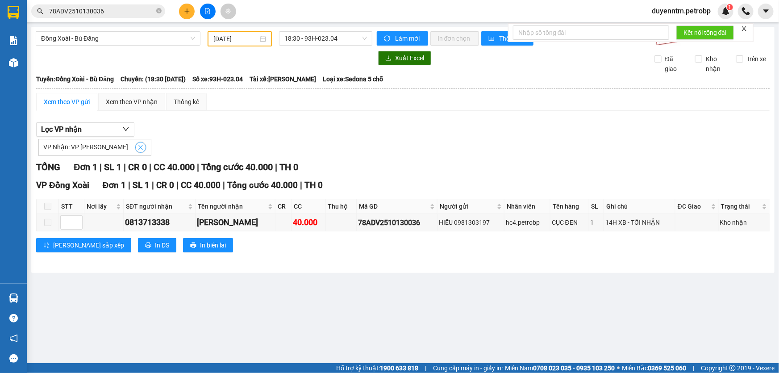
click at [138, 146] on icon "close" at bounding box center [140, 147] width 4 height 4
checkbox input "false"
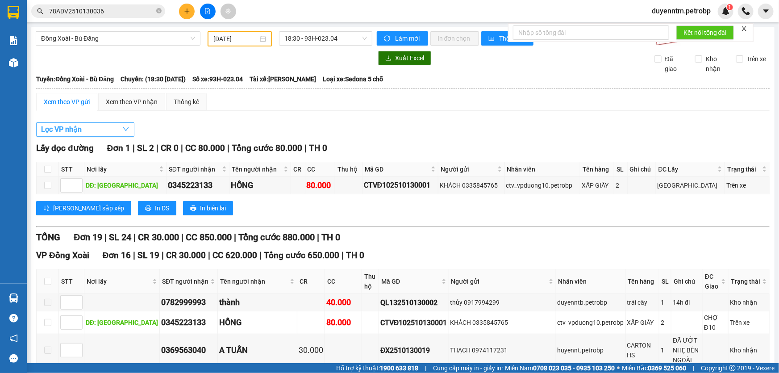
click at [113, 132] on button "Lọc VP nhận" at bounding box center [85, 129] width 98 height 14
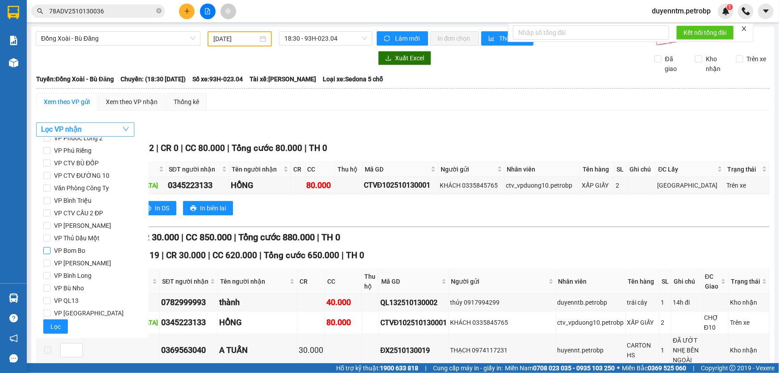
scroll to position [0, 0]
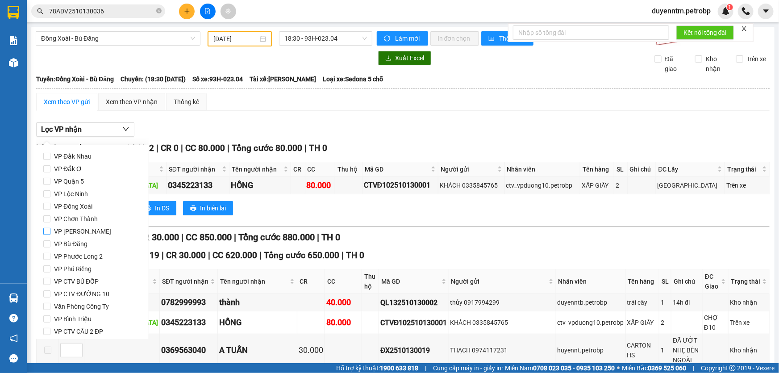
click at [76, 230] on span "VP [PERSON_NAME]" at bounding box center [82, 231] width 64 height 13
click at [50, 230] on input "VP [PERSON_NAME]" at bounding box center [46, 231] width 7 height 7
checkbox input "true"
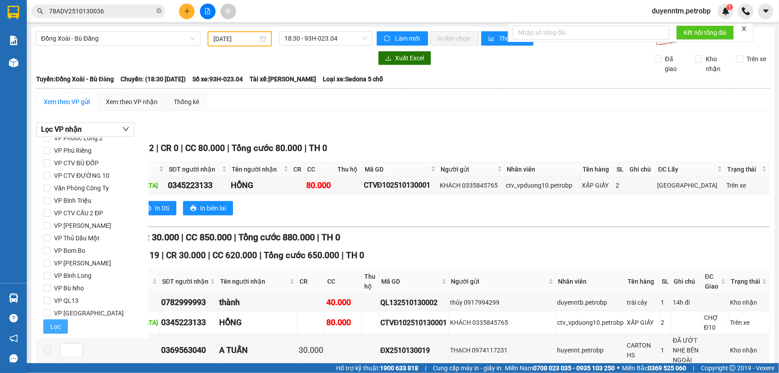
click at [63, 326] on button "Lọc" at bounding box center [55, 326] width 25 height 14
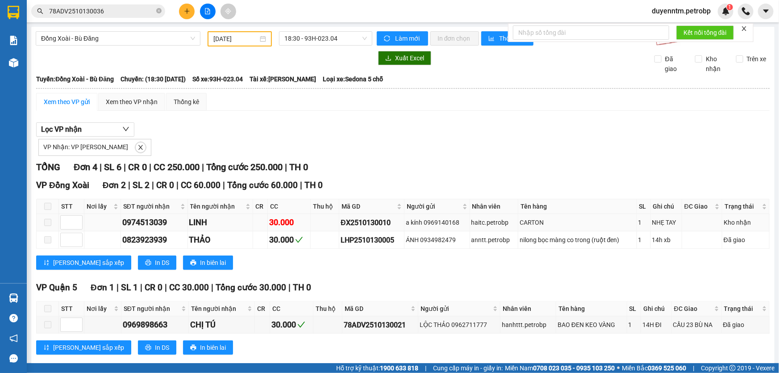
click at [388, 221] on div "ĐX2510130010" at bounding box center [372, 222] width 62 height 11
drag, startPoint x: 387, startPoint y: 221, endPoint x: 363, endPoint y: 221, distance: 24.1
click at [363, 221] on div "ĐX2510130010" at bounding box center [372, 222] width 62 height 11
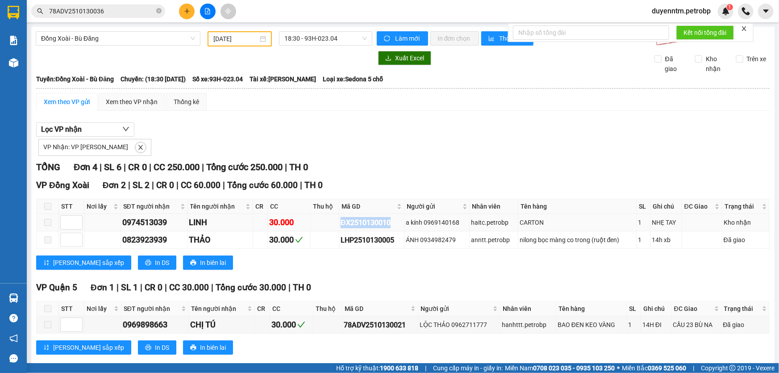
copy div "ĐX2510130010"
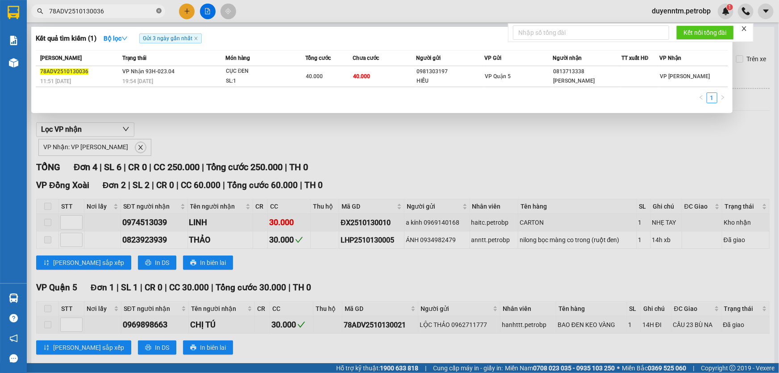
click at [160, 10] on icon "close-circle" at bounding box center [158, 10] width 5 height 5
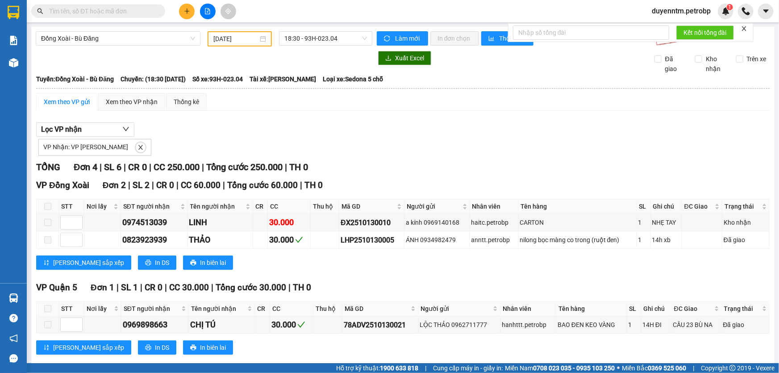
paste input "ĐX2510130010"
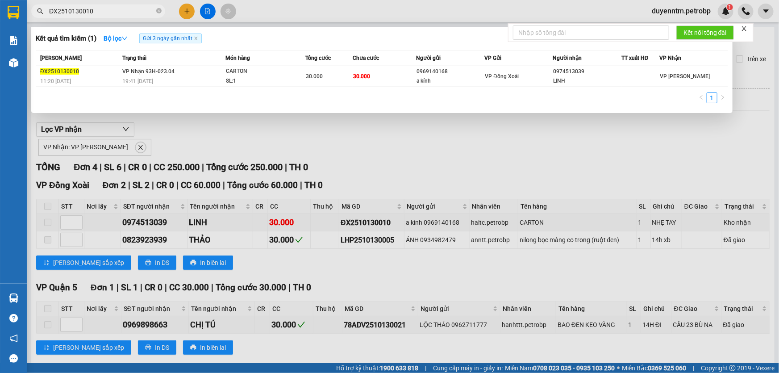
type input "ĐX2510130010"
click at [168, 125] on div at bounding box center [389, 186] width 779 height 373
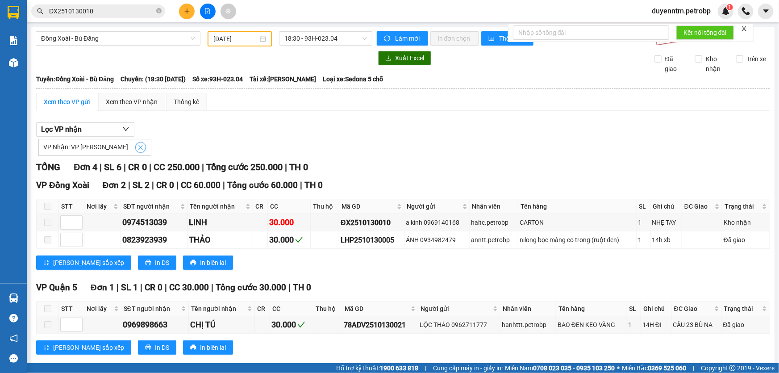
click at [136, 147] on span "close" at bounding box center [141, 147] width 10 height 6
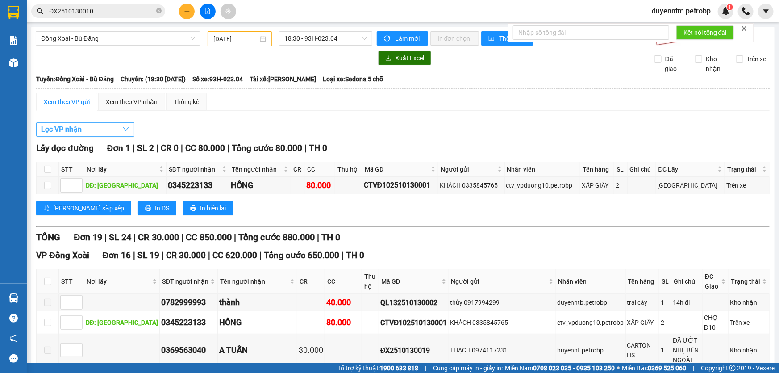
click at [111, 129] on button "Lọc VP nhận" at bounding box center [85, 129] width 98 height 14
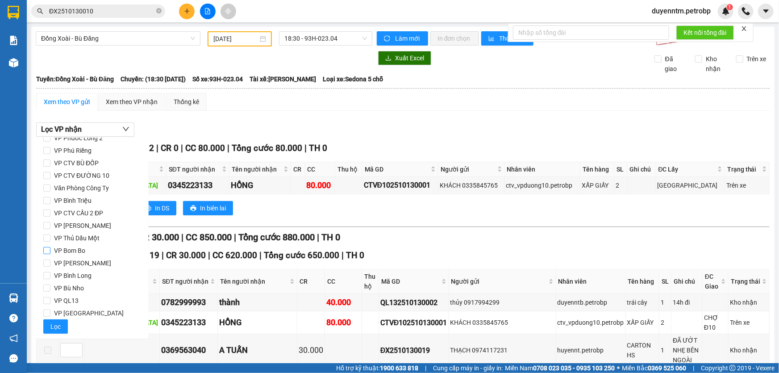
click at [78, 255] on span "VP Bom Bo" at bounding box center [69, 250] width 38 height 13
click at [50, 254] on input "VP Bom Bo" at bounding box center [46, 250] width 7 height 7
checkbox input "true"
click at [59, 324] on span "Lọc" at bounding box center [55, 327] width 10 height 10
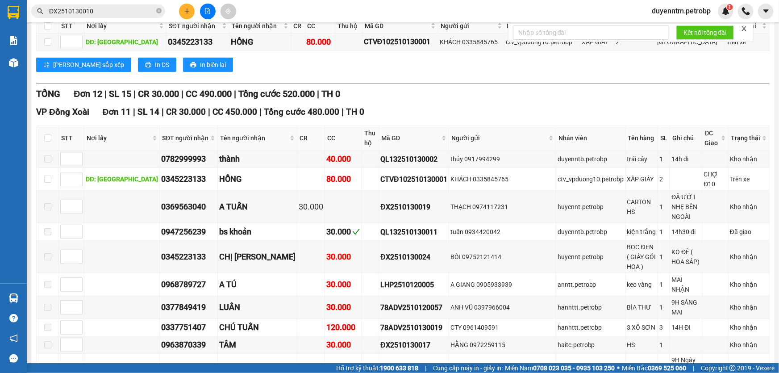
scroll to position [0, 0]
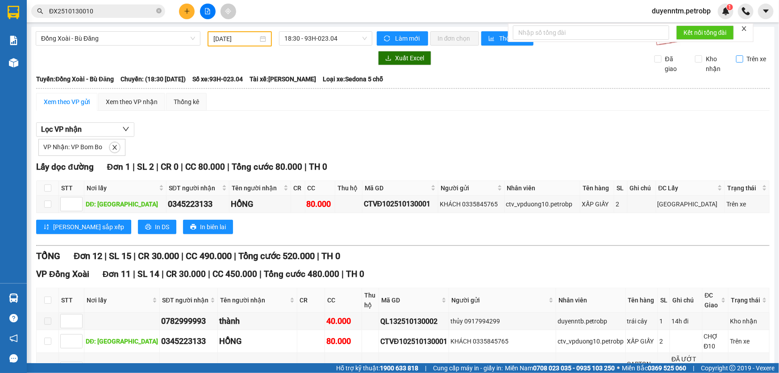
click at [736, 61] on input "Trên xe" at bounding box center [739, 58] width 7 height 7
checkbox input "true"
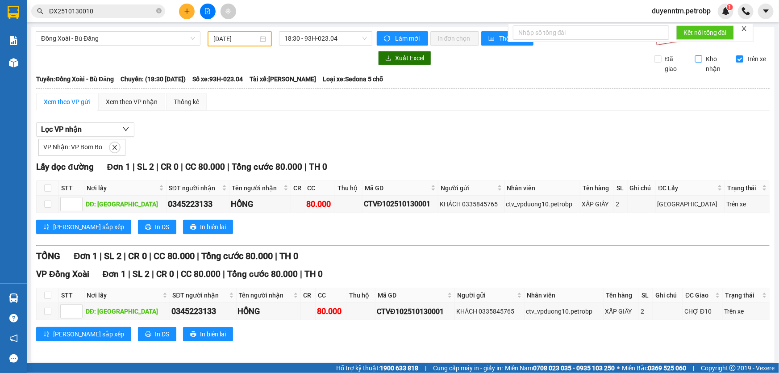
click at [703, 60] on span "Kho nhận" at bounding box center [716, 64] width 27 height 20
click at [700, 60] on input "Kho nhận" at bounding box center [698, 58] width 7 height 7
checkbox input "true"
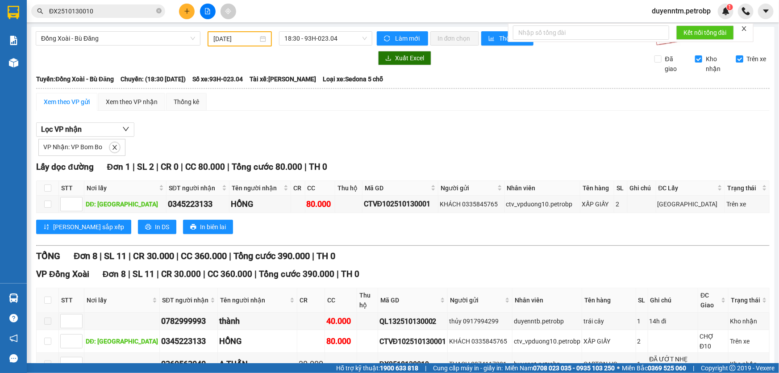
click at [744, 57] on span "Trên xe" at bounding box center [757, 59] width 27 height 10
click at [738, 57] on input "Trên xe" at bounding box center [739, 58] width 7 height 7
checkbox input "false"
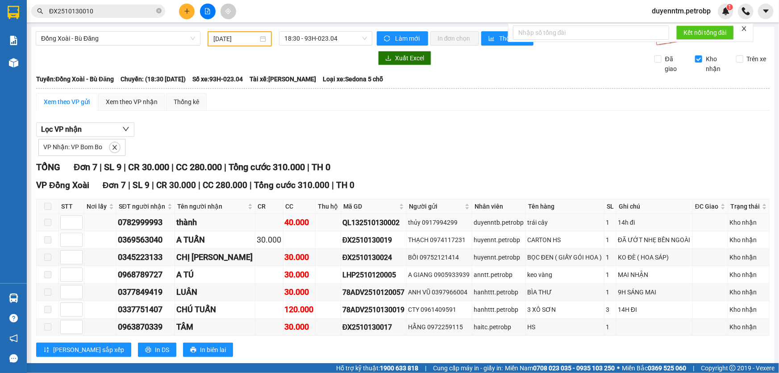
click at [343, 222] on div "QL132510130002" at bounding box center [374, 222] width 63 height 11
copy div "QL132510130002"
click at [155, 10] on span "ĐX2510130010" at bounding box center [98, 10] width 134 height 13
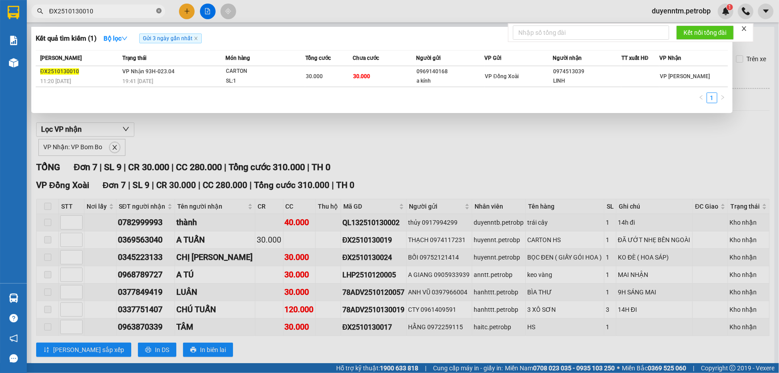
click at [159, 8] on icon "close-circle" at bounding box center [158, 10] width 5 height 5
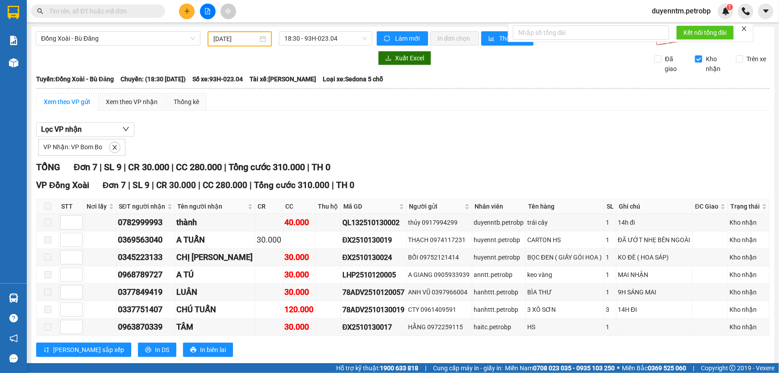
paste input "QL132510130002"
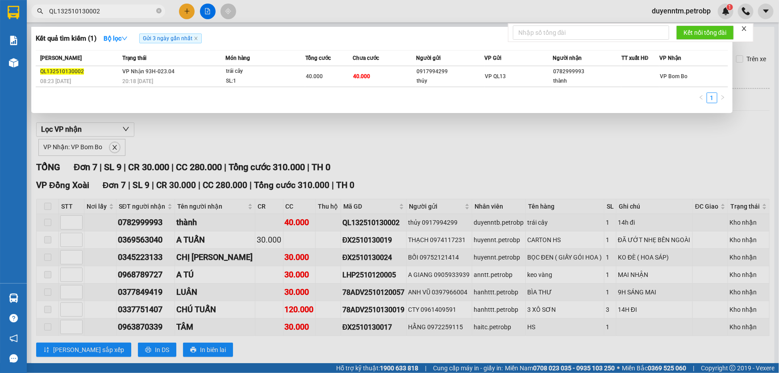
type input "QL132510130002"
click at [141, 138] on div at bounding box center [389, 186] width 779 height 373
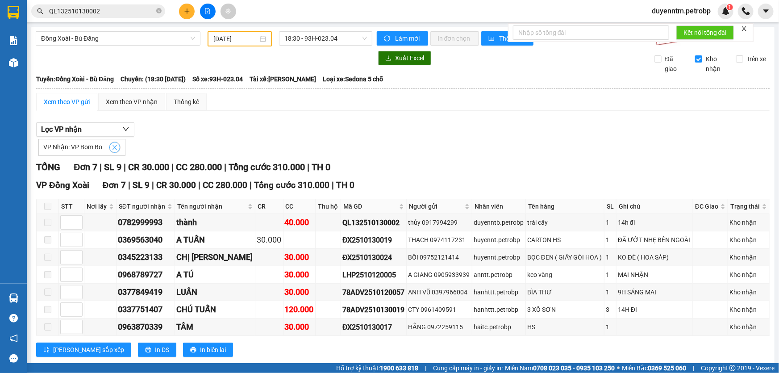
click at [114, 143] on button "button" at bounding box center [114, 147] width 11 height 11
checkbox input "false"
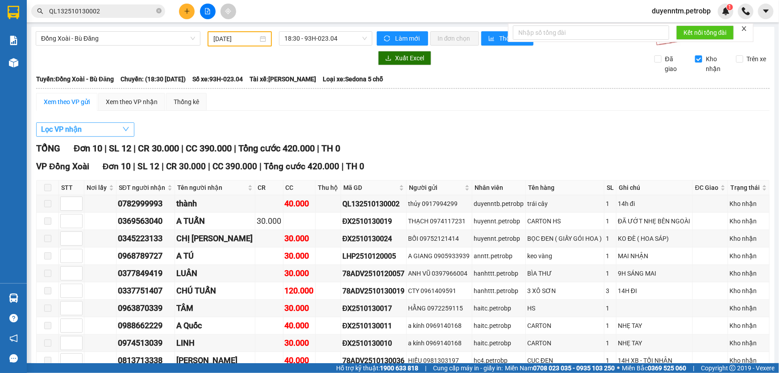
click at [110, 133] on button "Lọc VP nhận" at bounding box center [85, 129] width 98 height 14
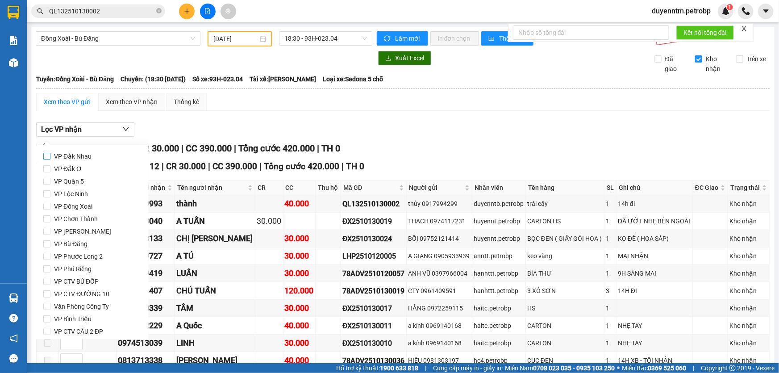
click at [88, 161] on span "VP Đắk Nhau" at bounding box center [72, 156] width 45 height 13
click at [50, 160] on input "VP Đắk Nhau" at bounding box center [46, 156] width 7 height 7
checkbox input "true"
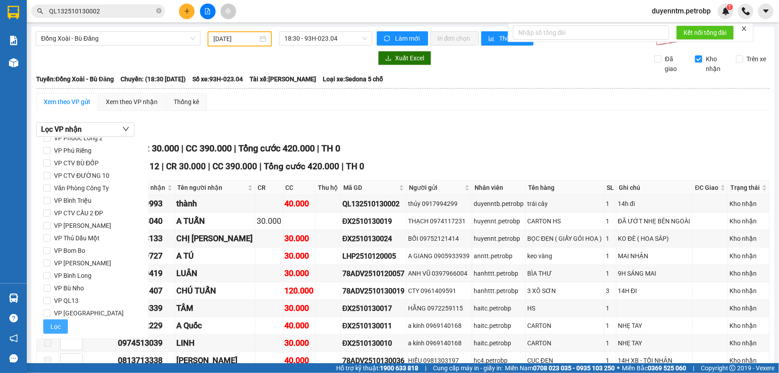
click at [53, 322] on span "Lọc" at bounding box center [55, 327] width 10 height 10
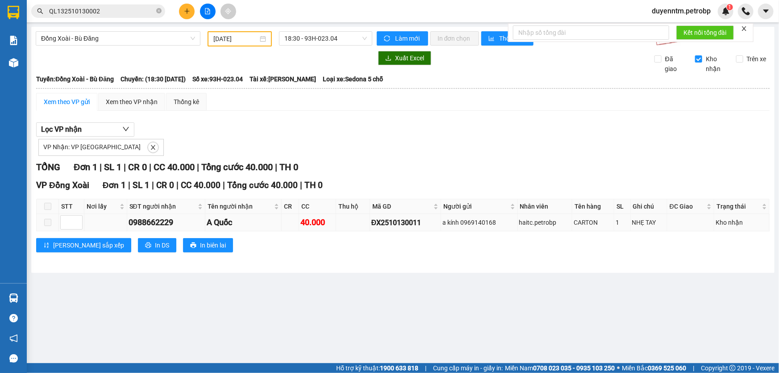
click at [405, 225] on div "ĐX2510130011" at bounding box center [406, 222] width 68 height 11
copy div "ĐX2510130011"
click at [157, 10] on icon "close-circle" at bounding box center [158, 10] width 5 height 5
paste input "ĐX2510130011"
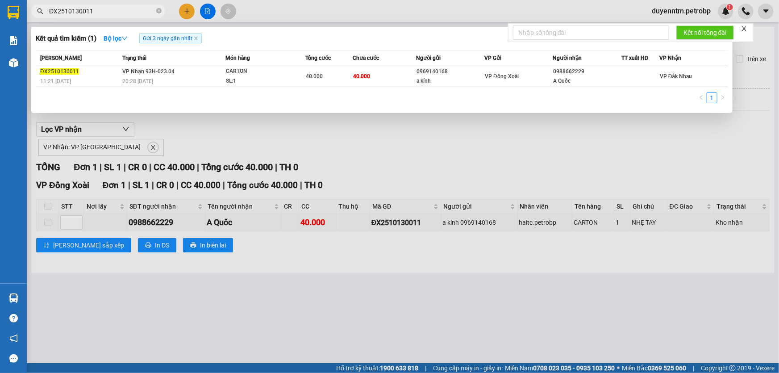
type input "ĐX2510130011"
click at [141, 125] on div at bounding box center [389, 186] width 779 height 373
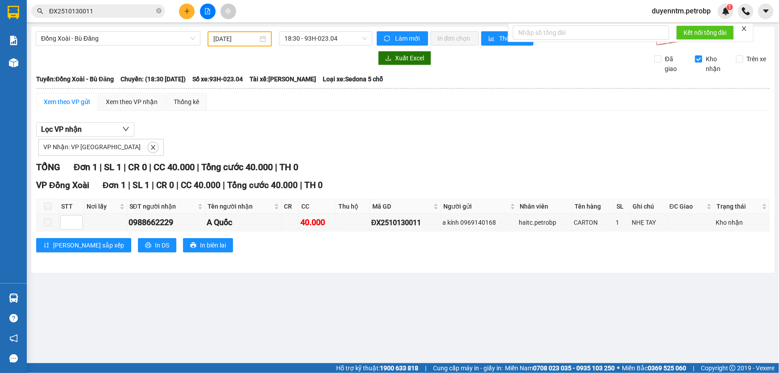
click at [159, 11] on icon "close-circle" at bounding box center [158, 10] width 5 height 5
paste input "ĐX2510130011"
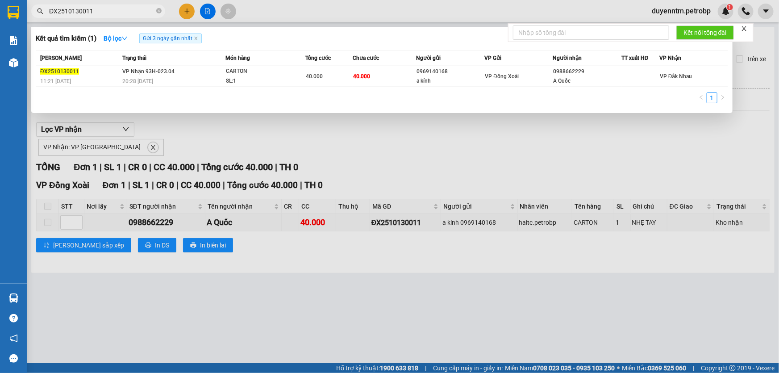
type input "ĐX2510130011"
click at [367, 176] on div at bounding box center [389, 186] width 779 height 373
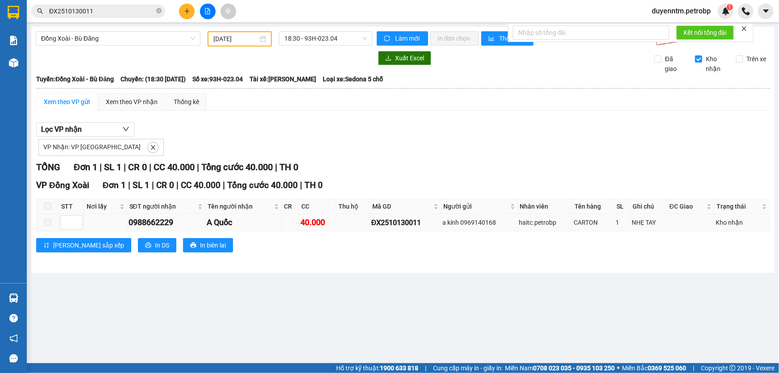
click at [412, 222] on div "ĐX2510130011" at bounding box center [406, 222] width 68 height 11
copy div "ĐX2510130011"
click at [156, 12] on icon "close-circle" at bounding box center [158, 10] width 5 height 5
paste input "ĐX2510130011"
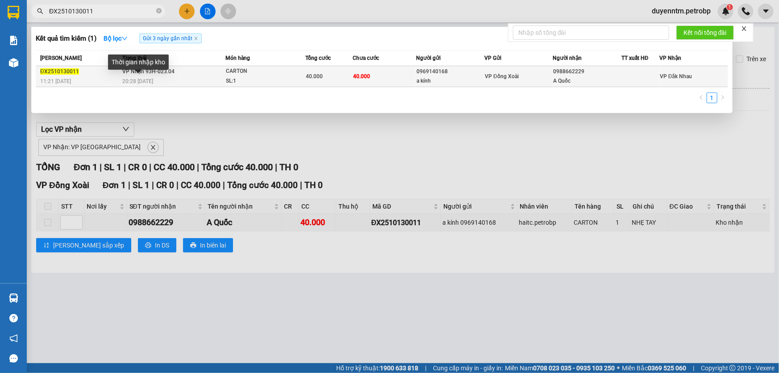
type input "ĐX2510130011"
click at [150, 73] on span "VP Nhận 93H-023.04" at bounding box center [148, 71] width 52 height 6
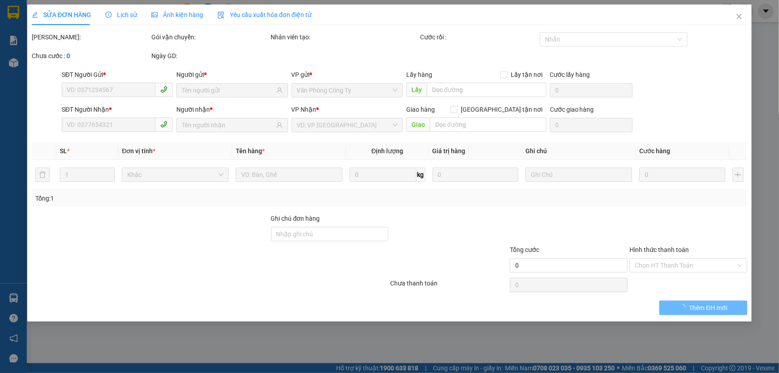
type input "0969140168"
type input "a kính"
type input "0988662229"
type input "A Quốc"
type input "40.000"
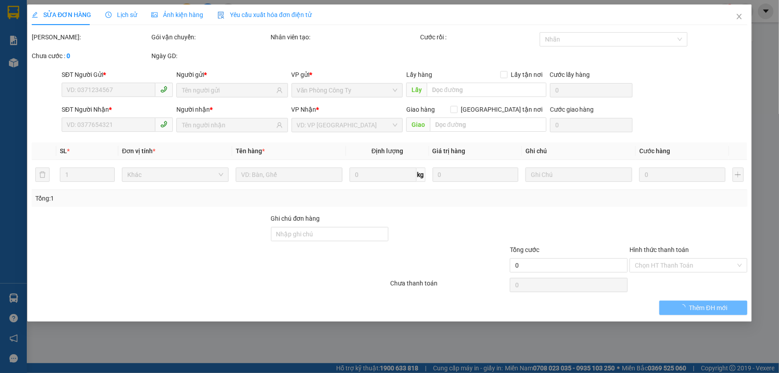
type input "40.000"
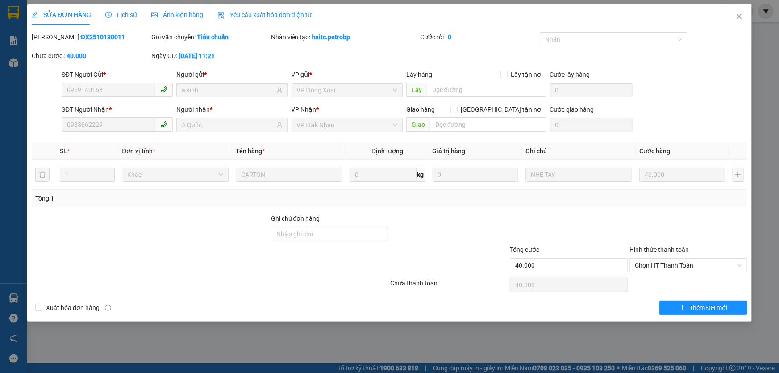
click at [130, 13] on span "Lịch sử" at bounding box center [121, 14] width 32 height 7
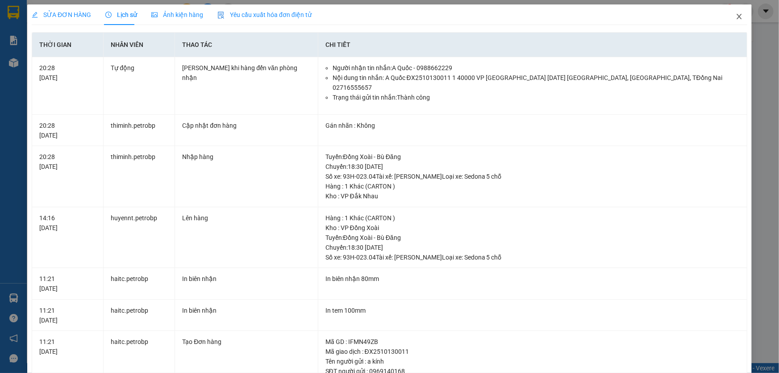
click at [736, 15] on icon "close" at bounding box center [739, 16] width 7 height 7
